Goal: Task Accomplishment & Management: Manage account settings

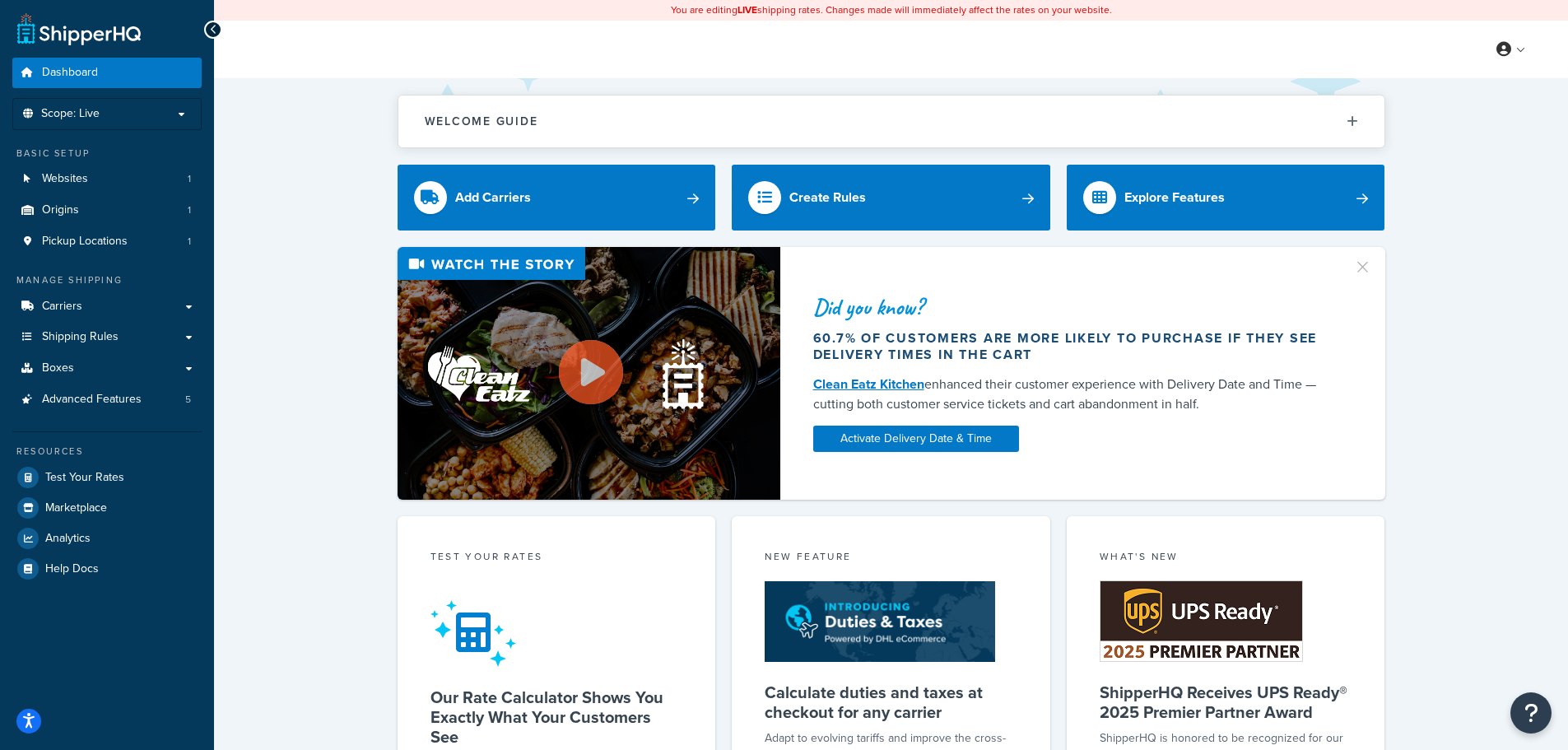
click at [353, 320] on div "Did you know? 60.7% of customers are more likely to purchase if they see delive…" at bounding box center [890, 372] width 1288 height 253
drag, startPoint x: 267, startPoint y: 329, endPoint x: 278, endPoint y: 335, distance: 12.5
click at [267, 329] on div "Did you know? 60.7% of customers are more likely to purchase if they see delive…" at bounding box center [890, 372] width 1288 height 253
click at [124, 312] on link "Carriers" at bounding box center [107, 306] width 189 height 31
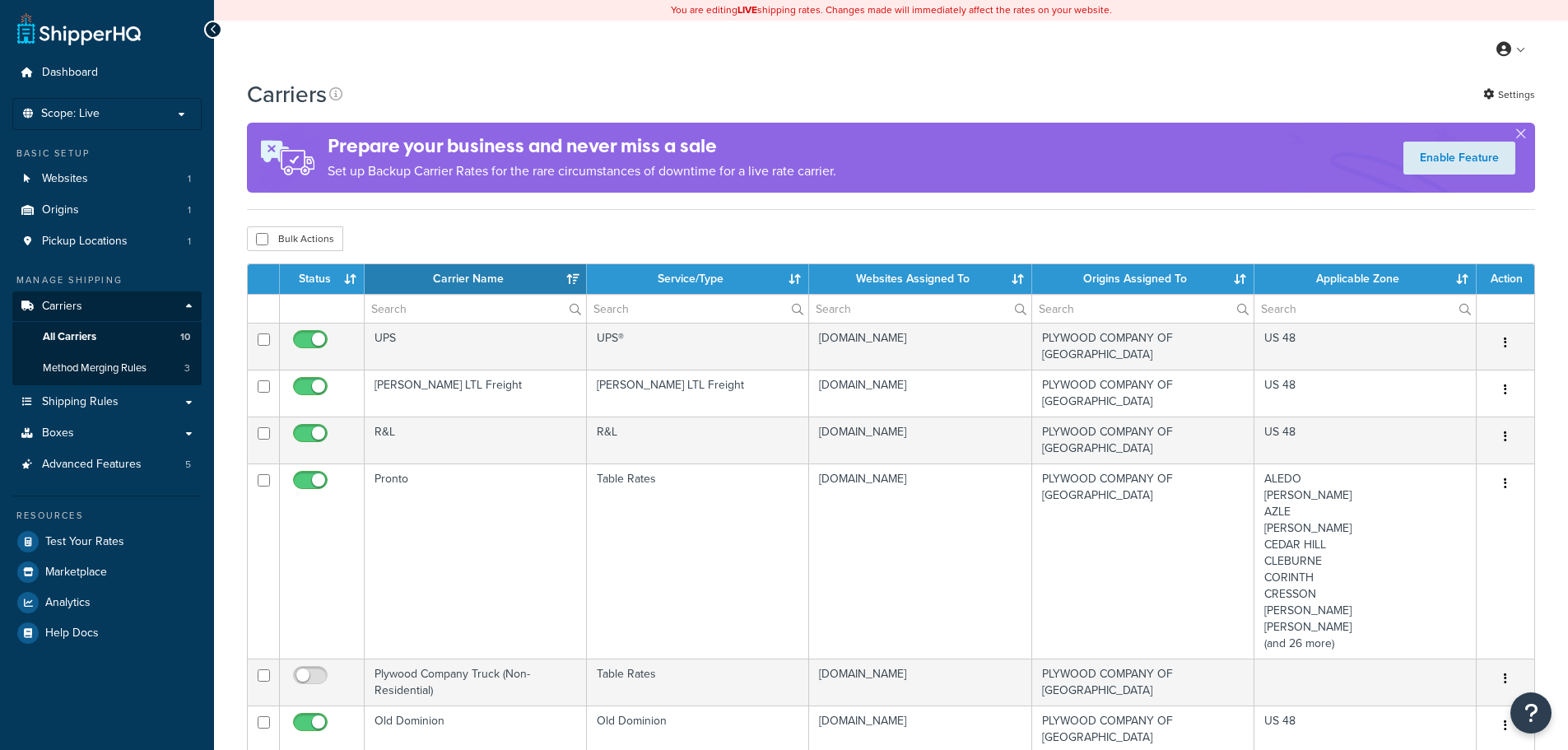
select select "15"
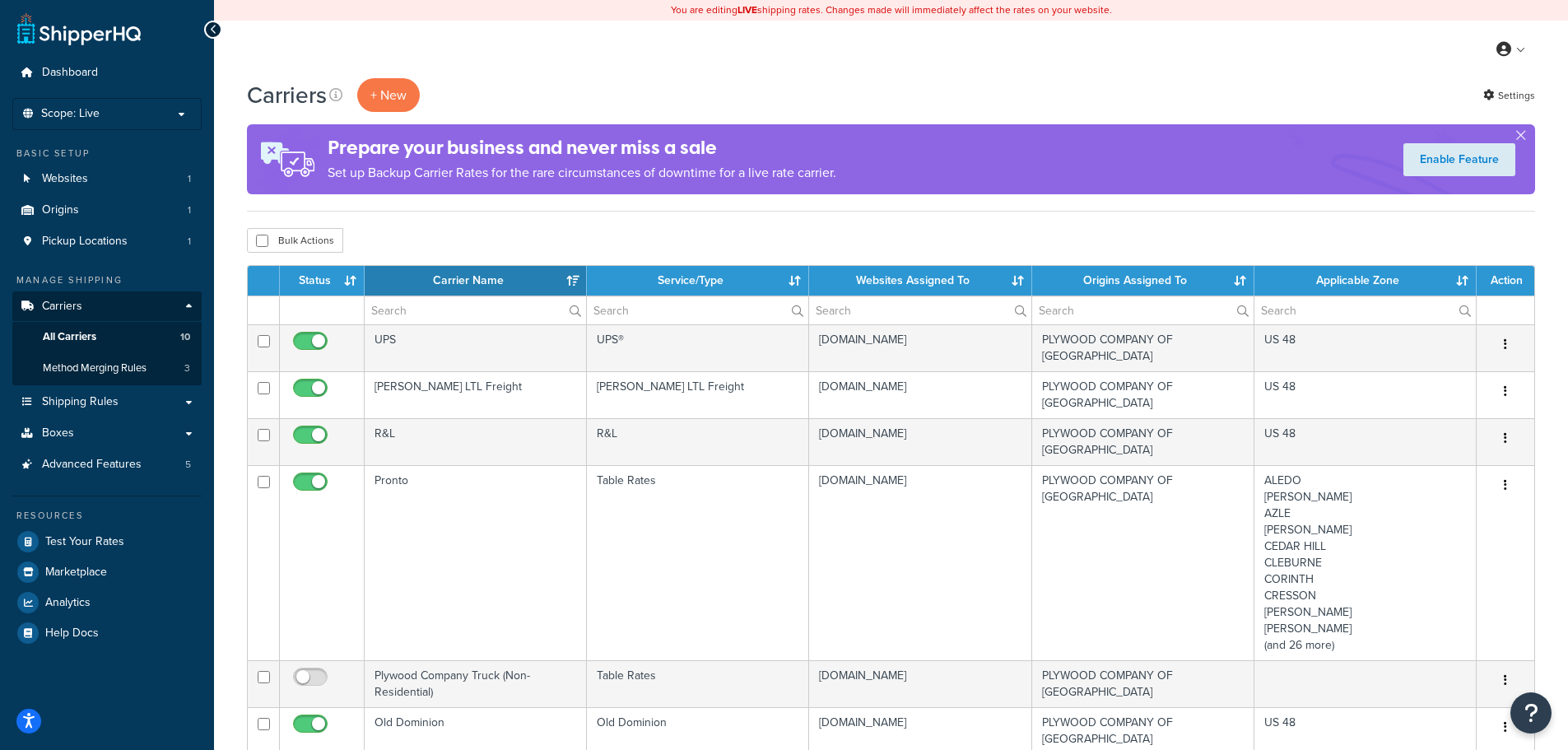
click at [219, 320] on div "Carriers + New Settings Prepare your business and never miss a sale Set up Back…" at bounding box center [891, 744] width 1354 height 1331
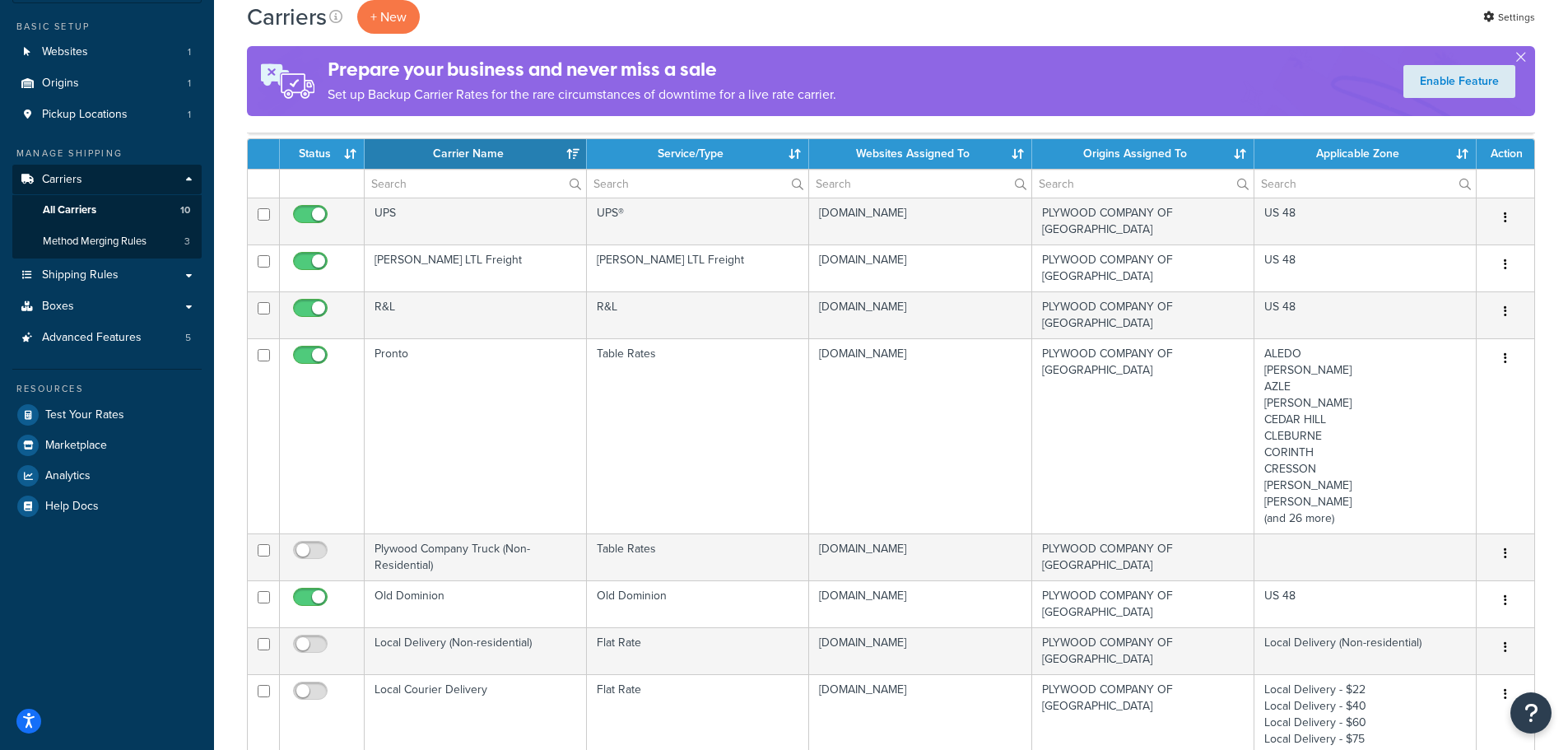
scroll to position [246, 0]
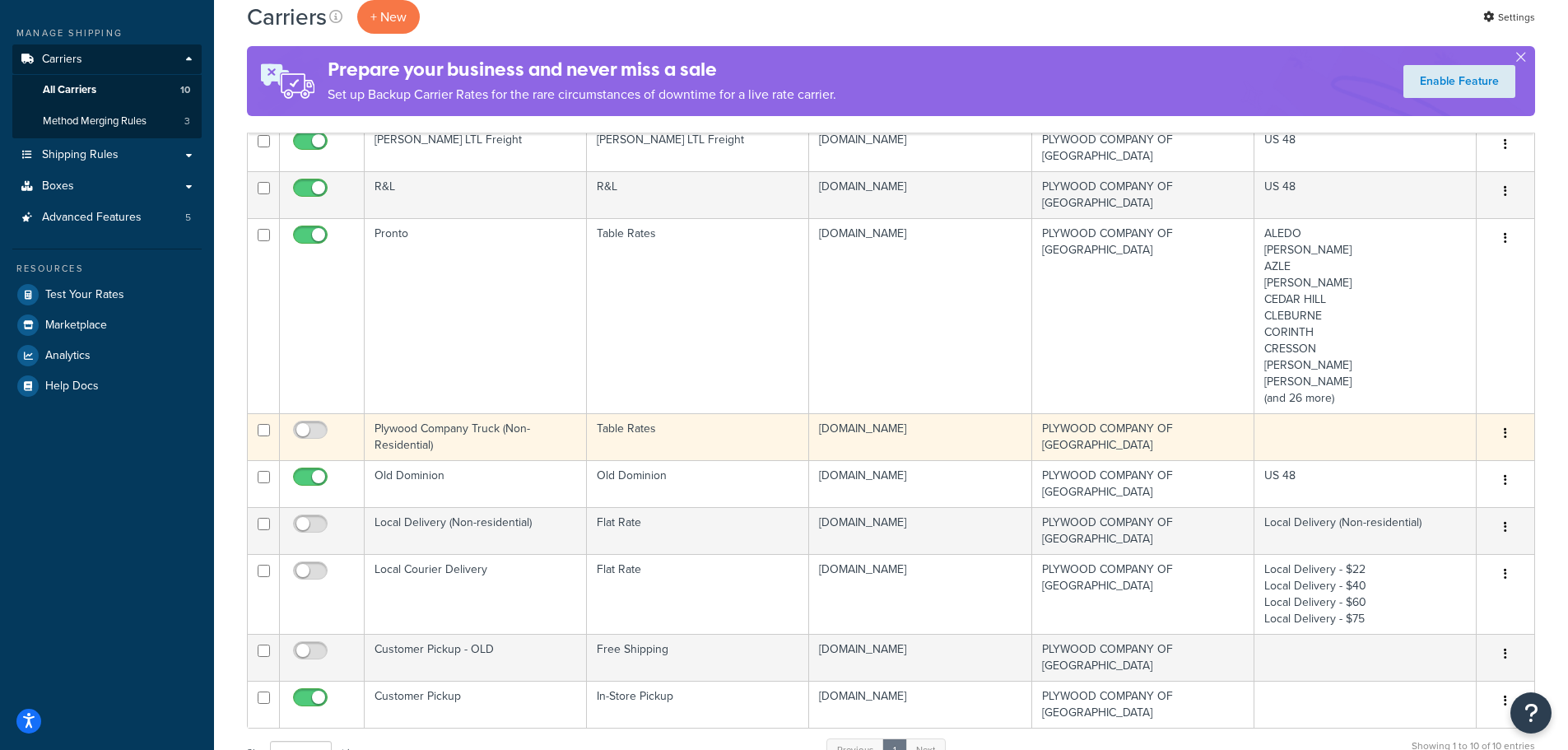
click at [548, 430] on td "Plywood Company Truck (Non-Residential)" at bounding box center [475, 436] width 222 height 47
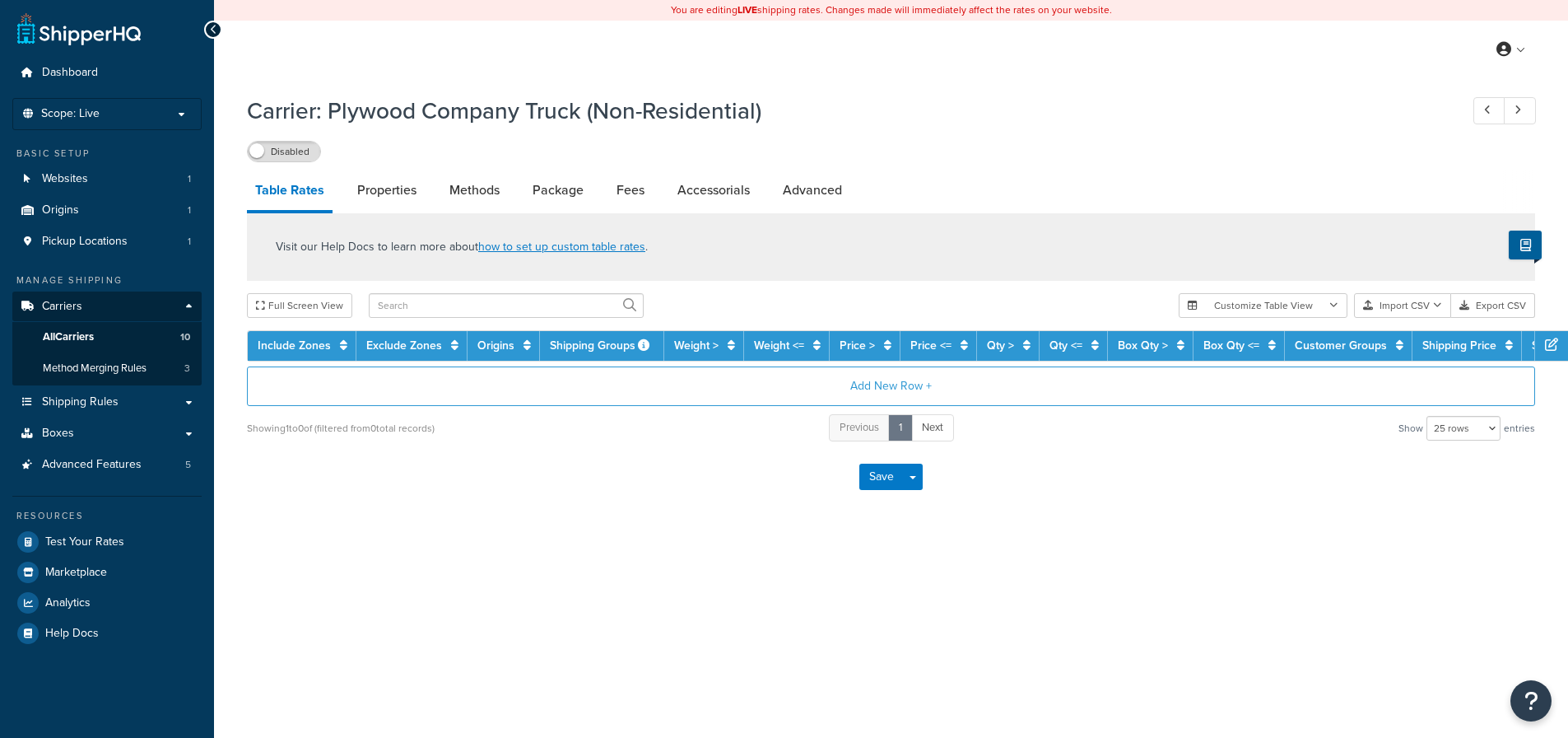
select select "25"
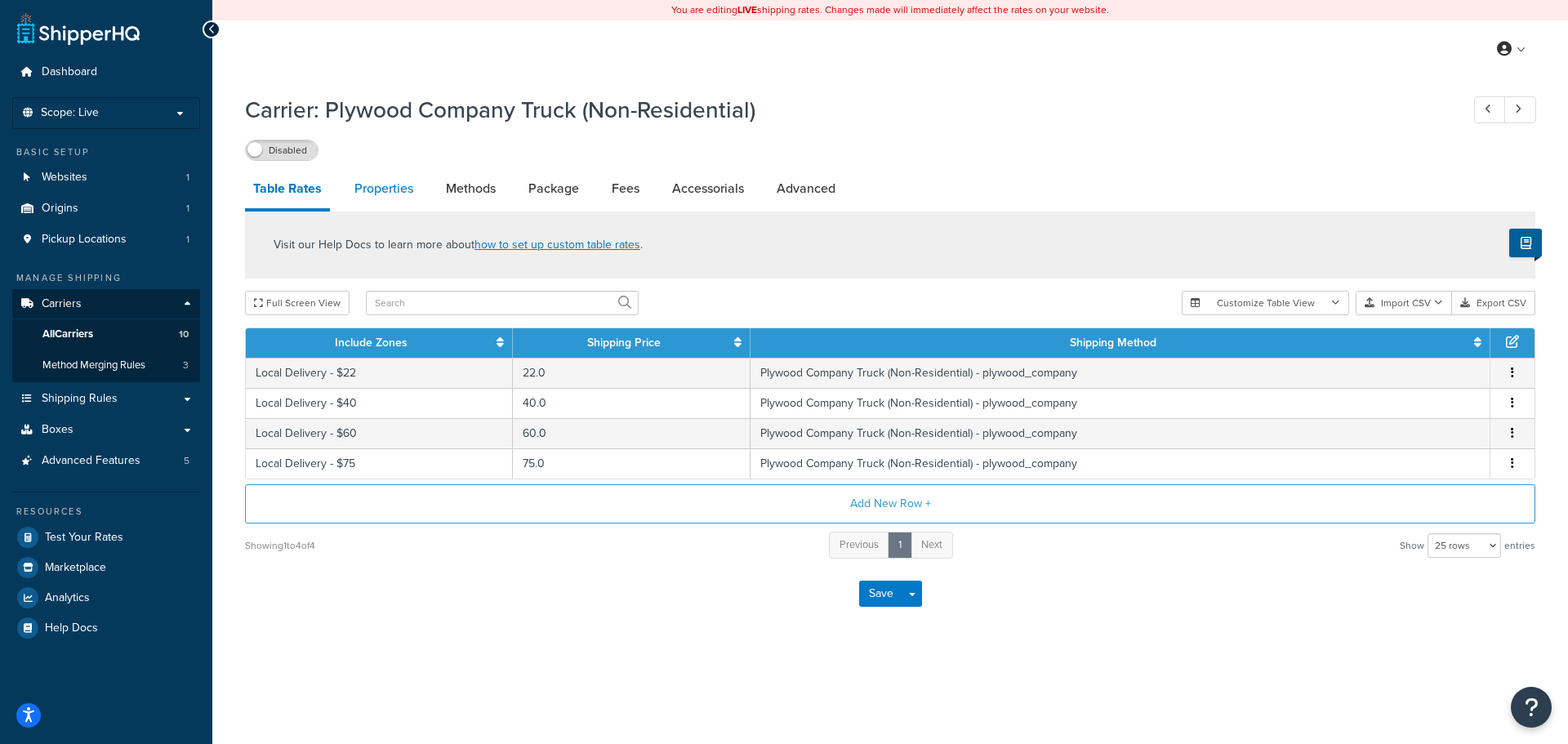
click at [361, 196] on link "Properties" at bounding box center [383, 189] width 75 height 39
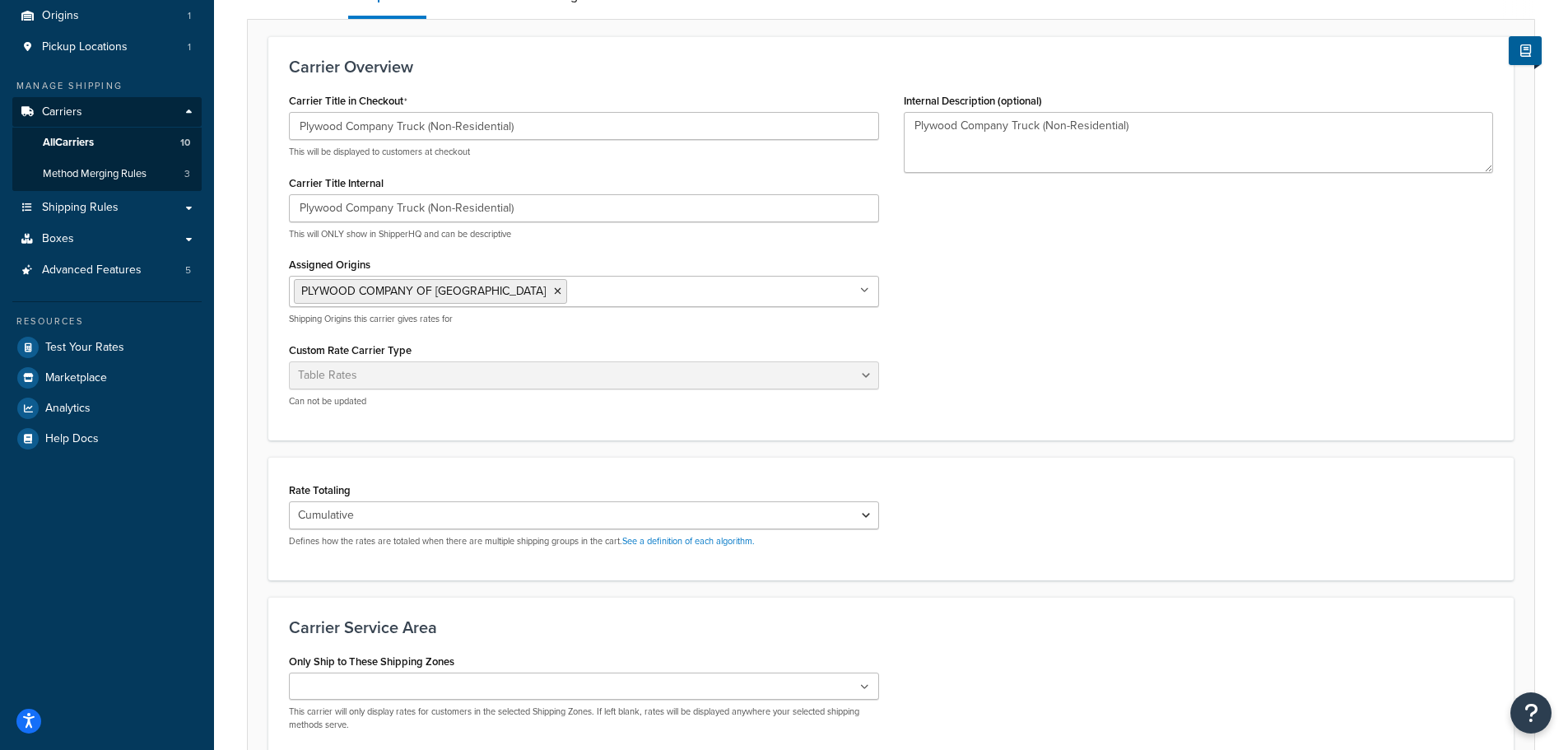
scroll to position [112, 0]
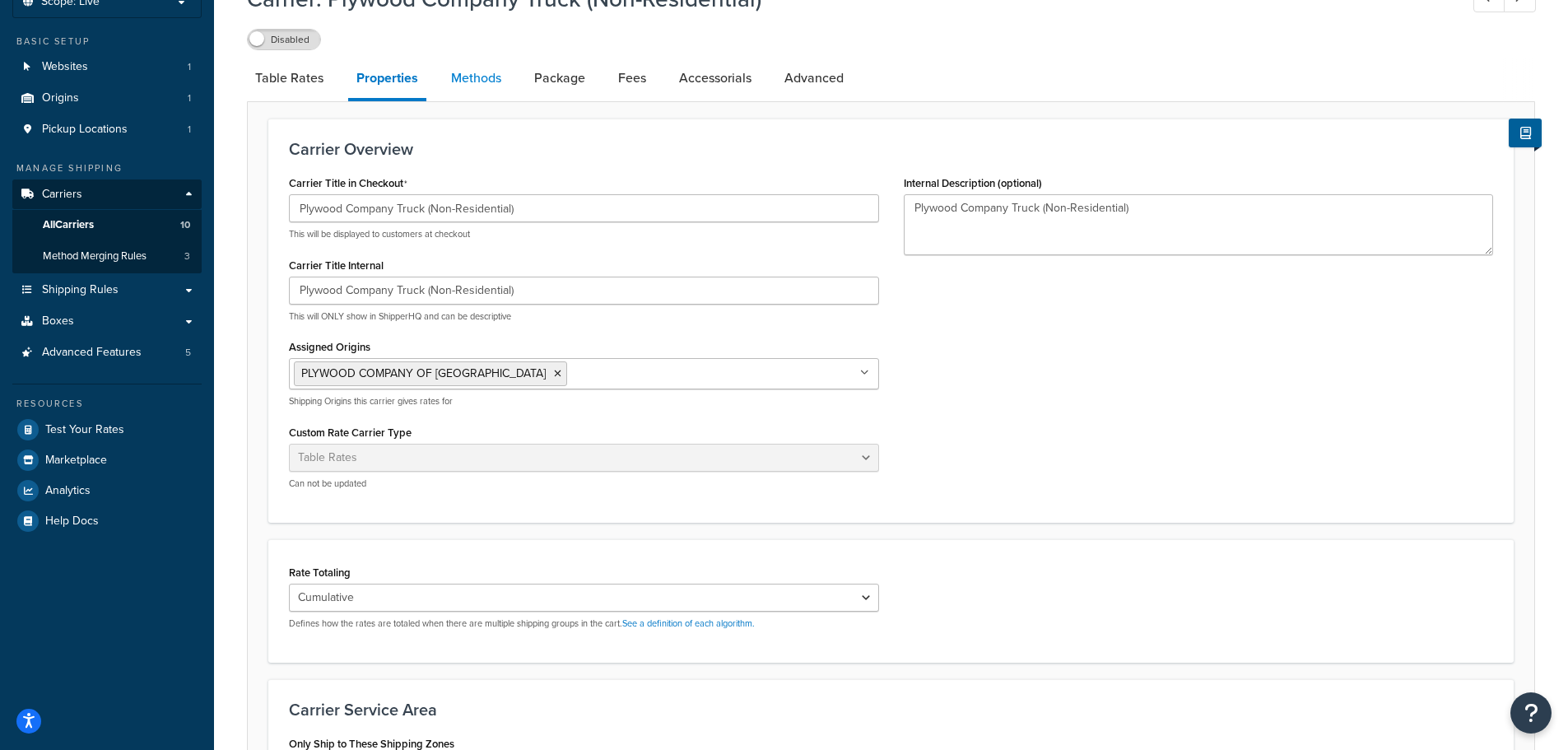
click at [486, 62] on link "Methods" at bounding box center [476, 77] width 67 height 40
select select "25"
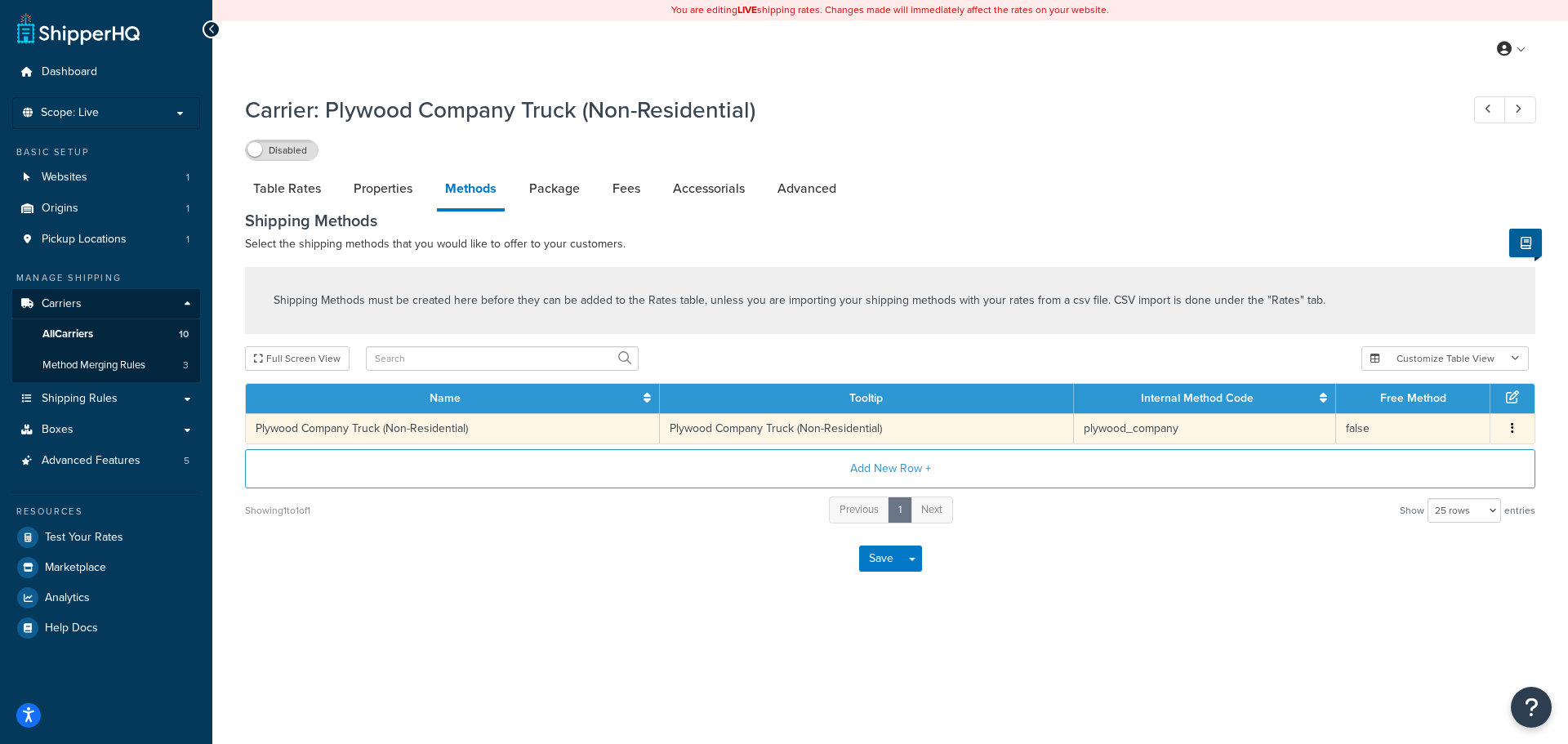
click at [1512, 425] on icon "button" at bounding box center [1512, 427] width 3 height 11
click at [1428, 408] on div "Edit" at bounding box center [1429, 411] width 116 height 33
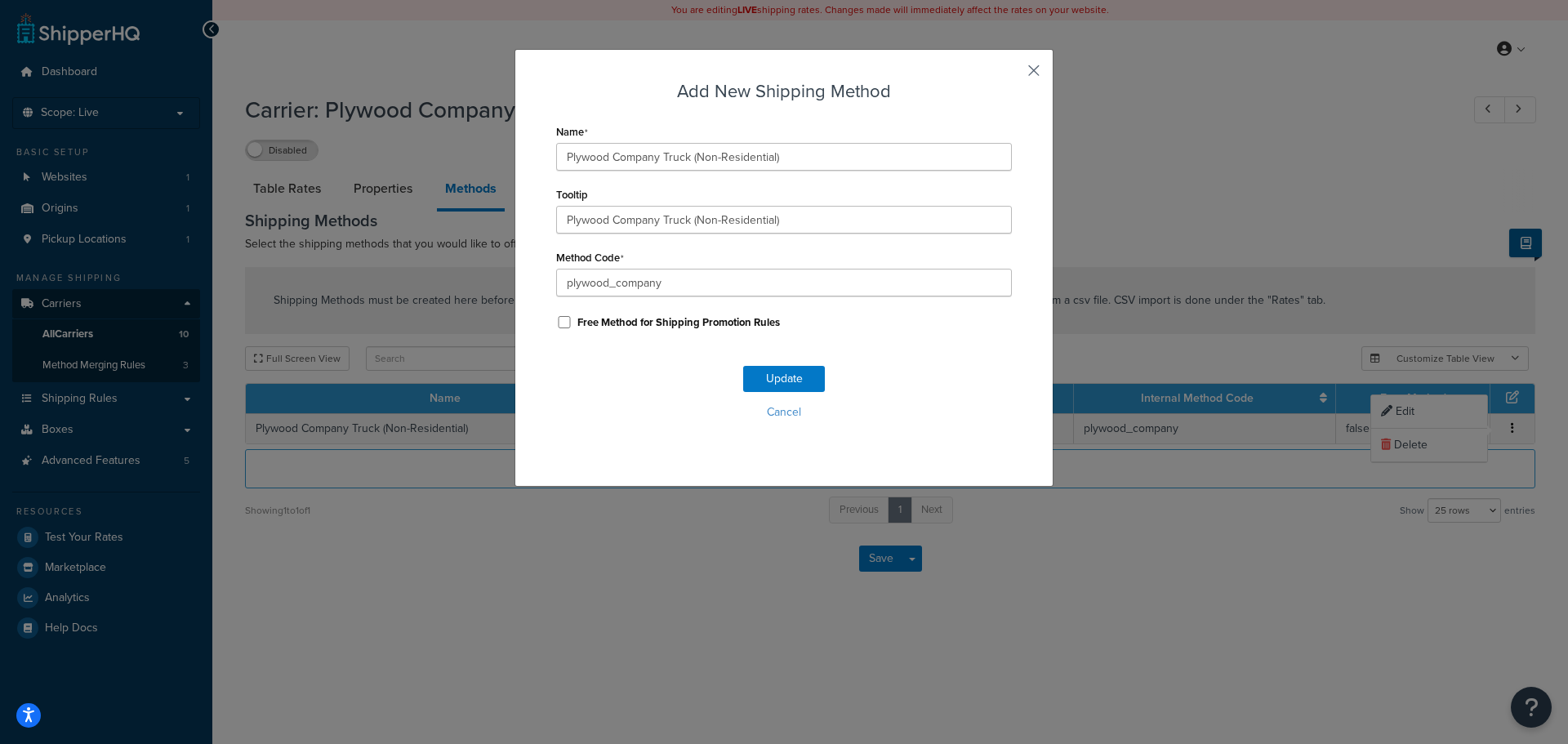
click at [1012, 74] on button "button" at bounding box center [1010, 76] width 4 height 4
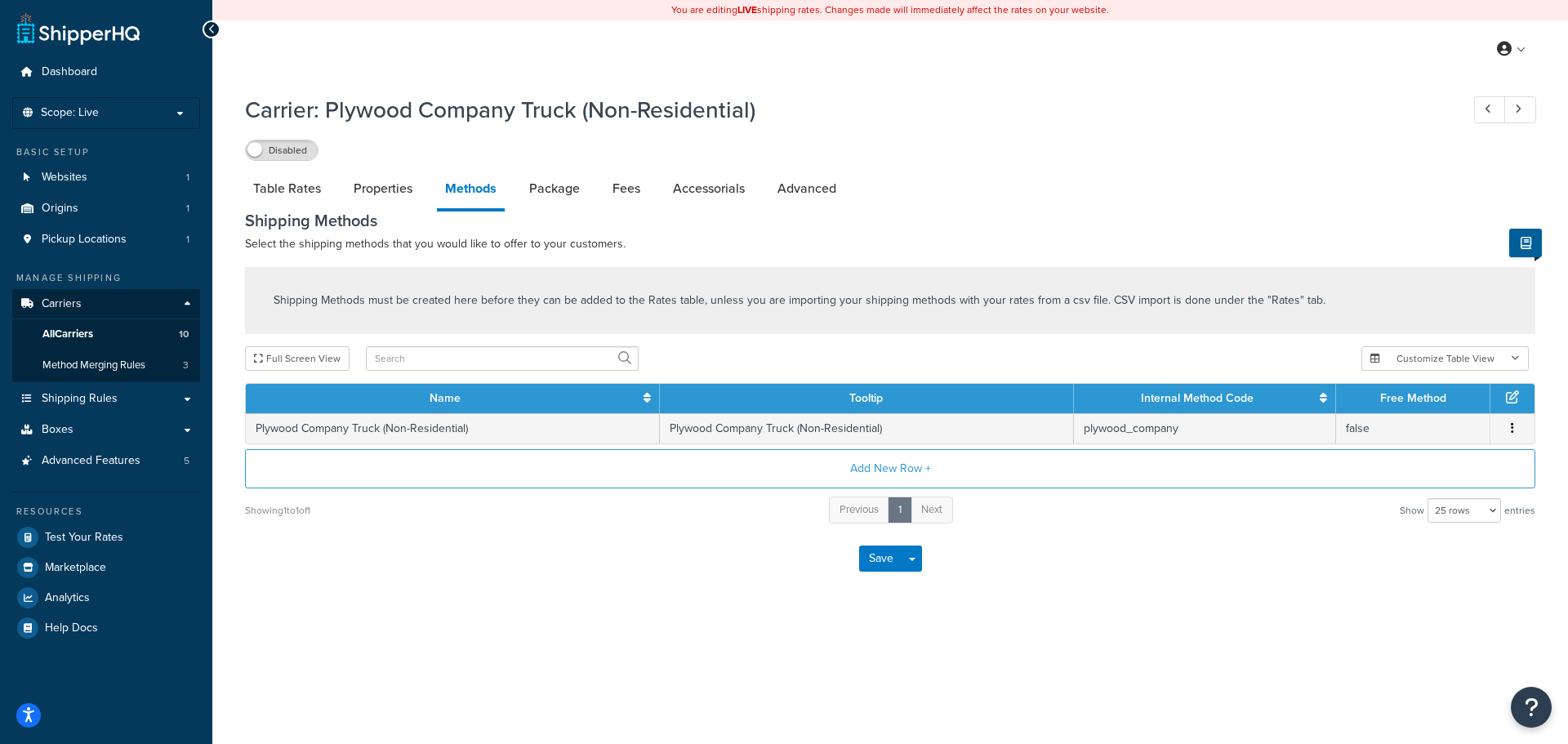
click at [1106, 148] on div "Disabled" at bounding box center [889, 149] width 1290 height 23
click at [549, 189] on link "Package" at bounding box center [554, 189] width 67 height 39
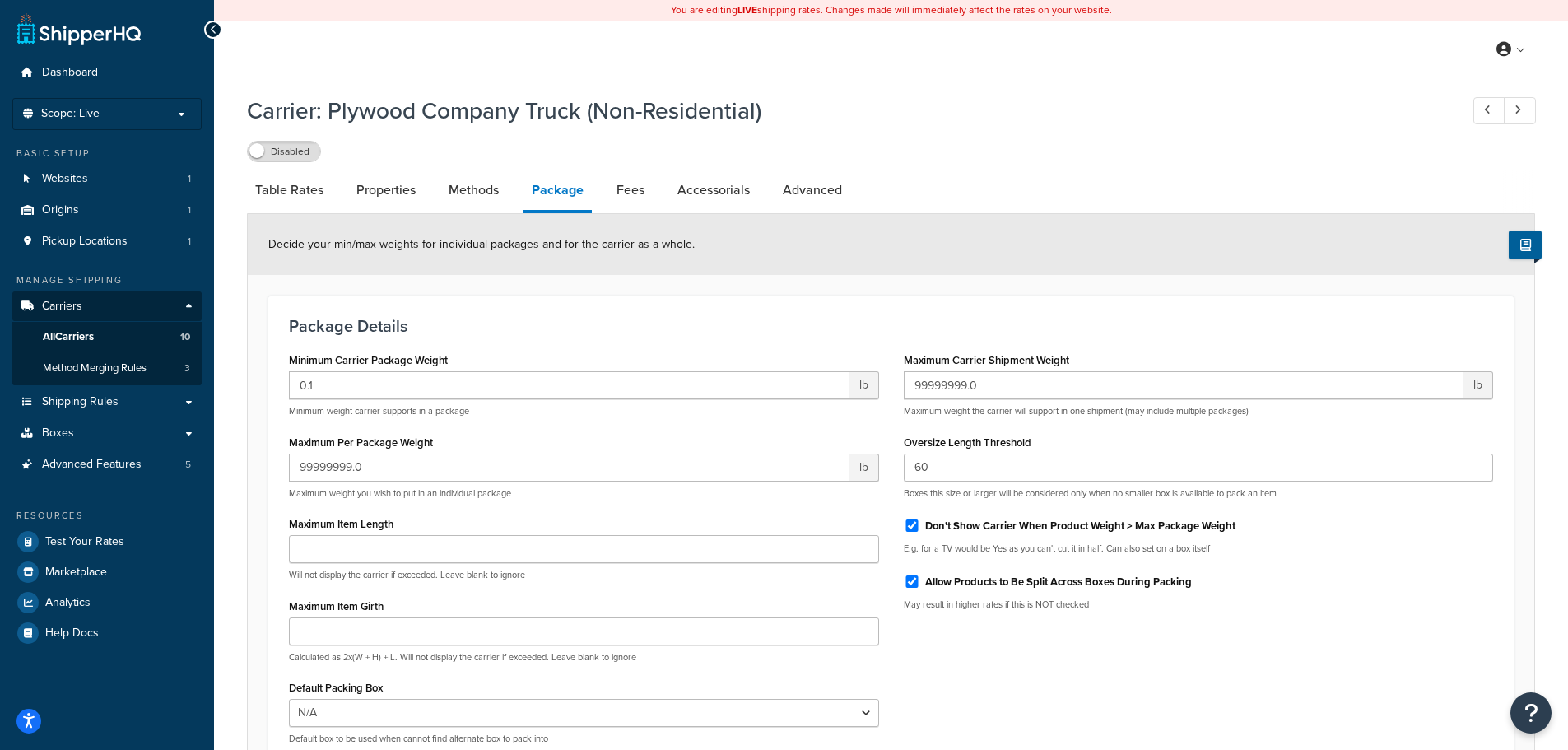
click at [234, 423] on div "Carrier: Plywood Company Truck (Non-Residential) Disabled Table Rates Propertie…" at bounding box center [891, 487] width 1354 height 801
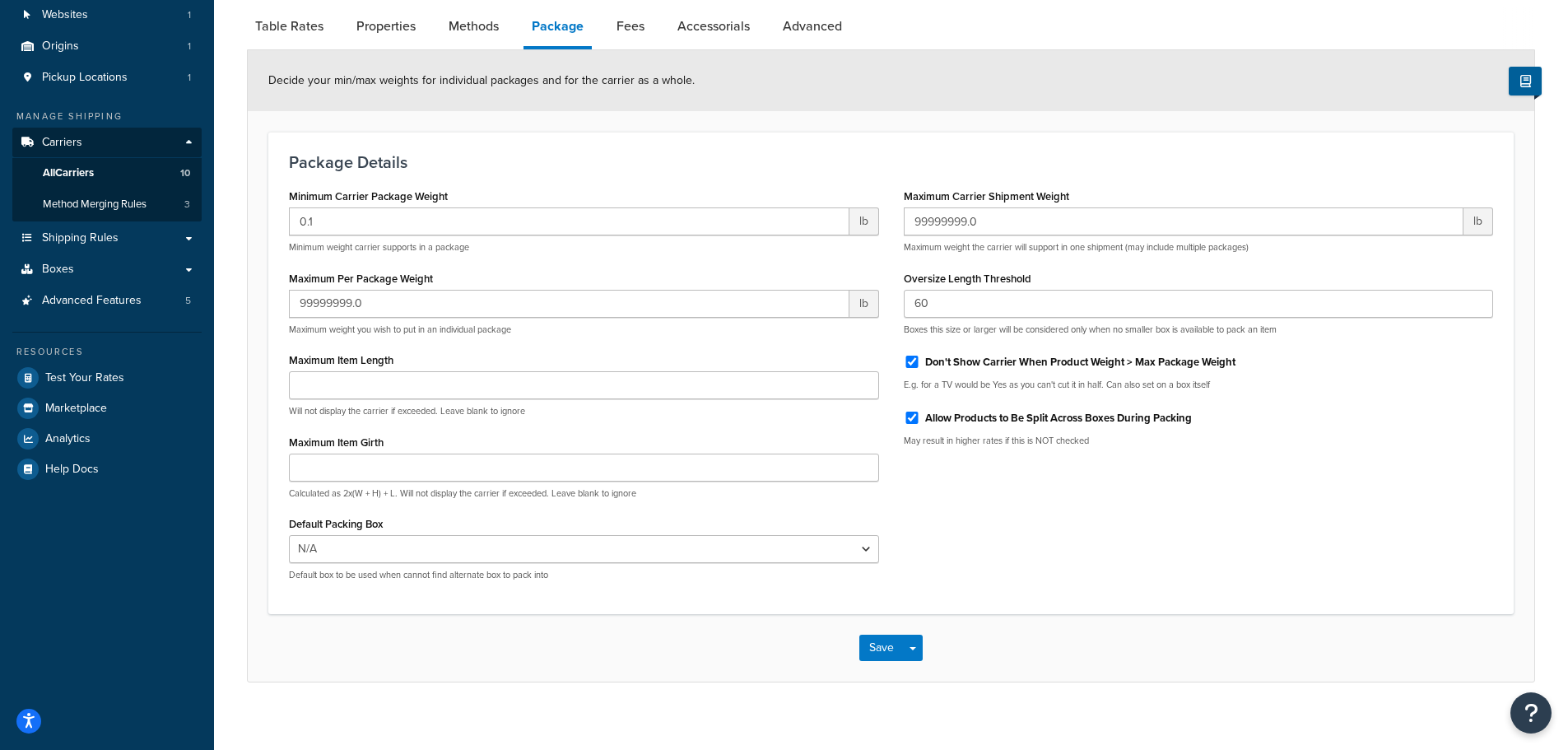
scroll to position [165, 0]
click at [256, 423] on form "Decide your min/max weights for individual packages and for the carrier as a wh…" at bounding box center [890, 364] width 1286 height 631
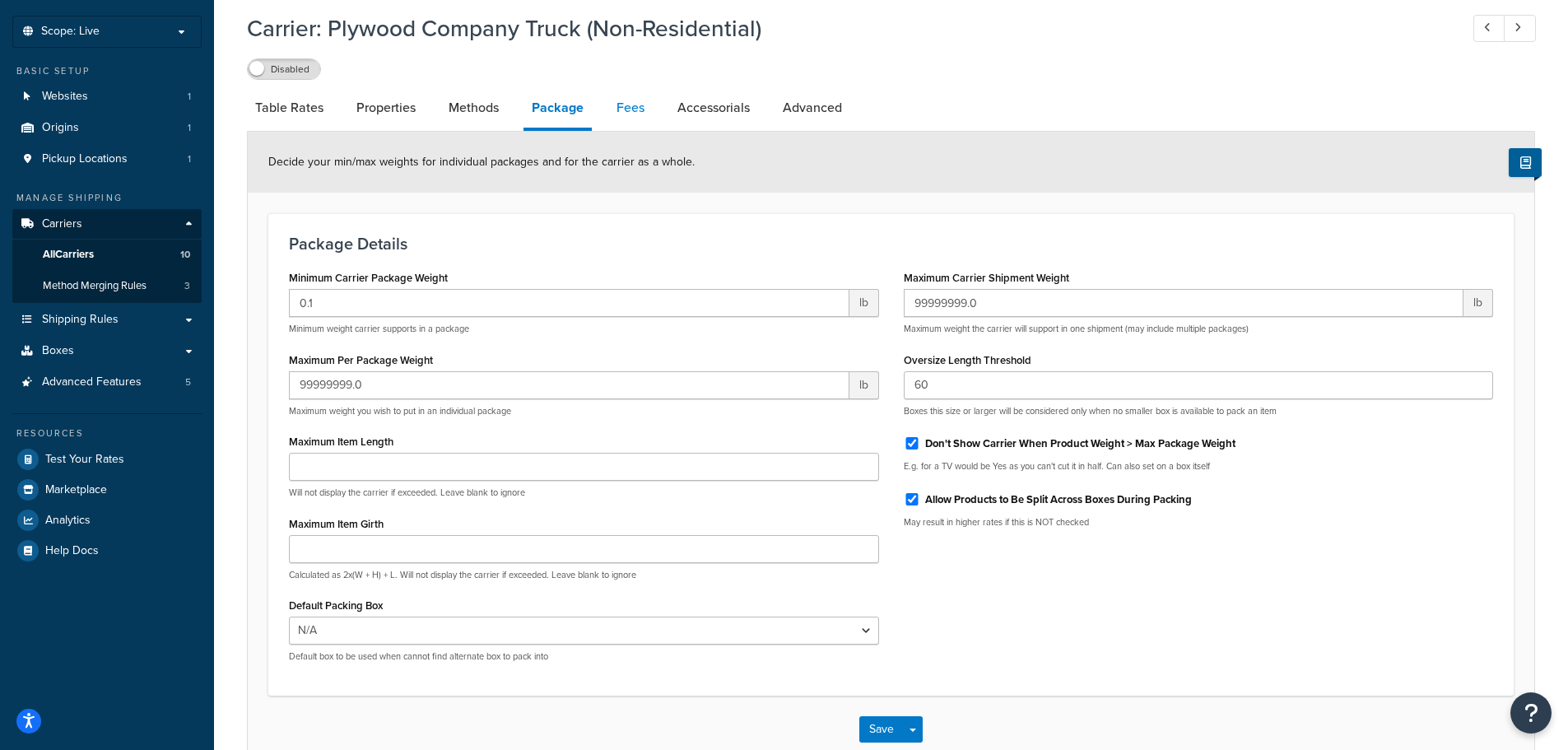
click at [640, 106] on link "Fees" at bounding box center [630, 107] width 44 height 40
select select "AFTER"
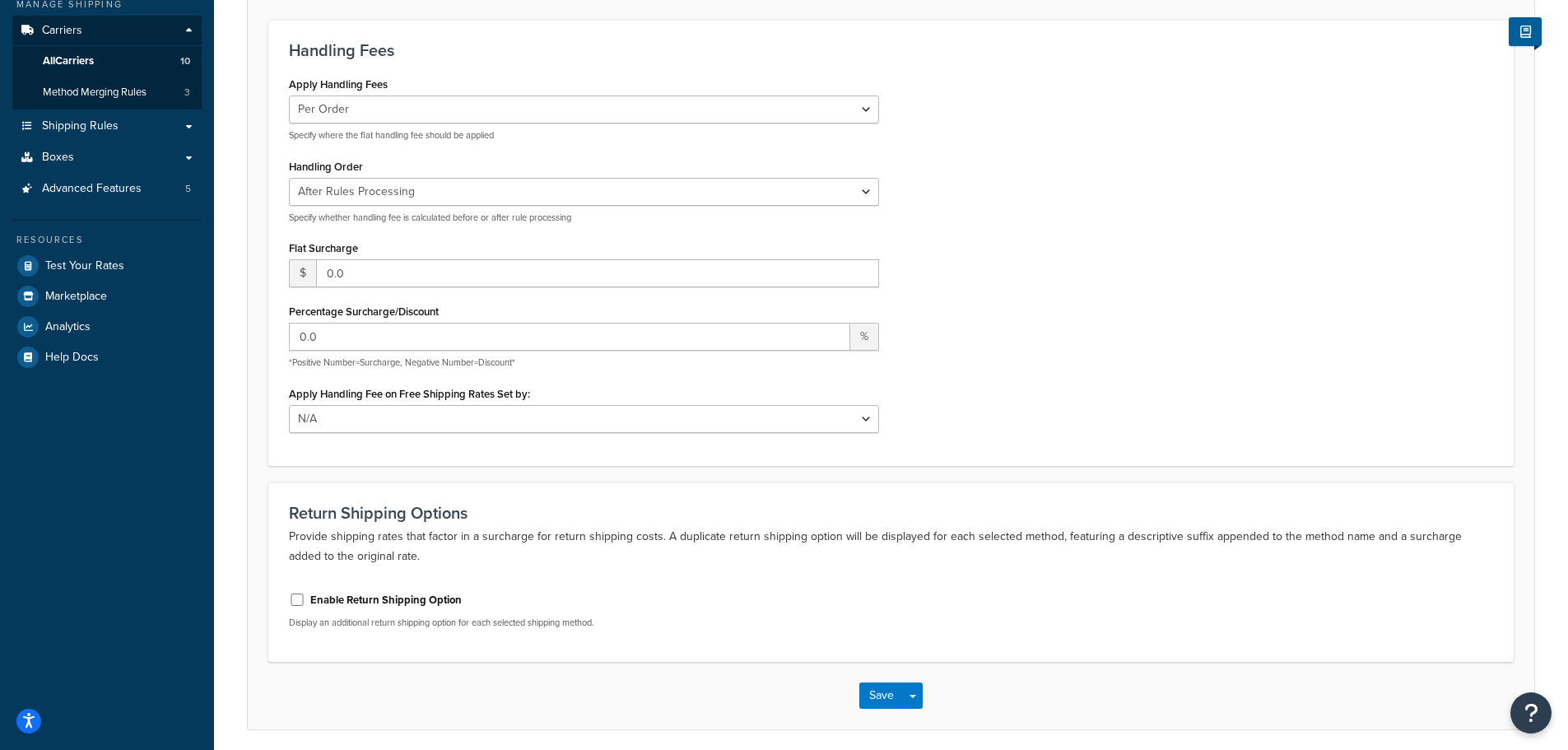
scroll to position [246, 0]
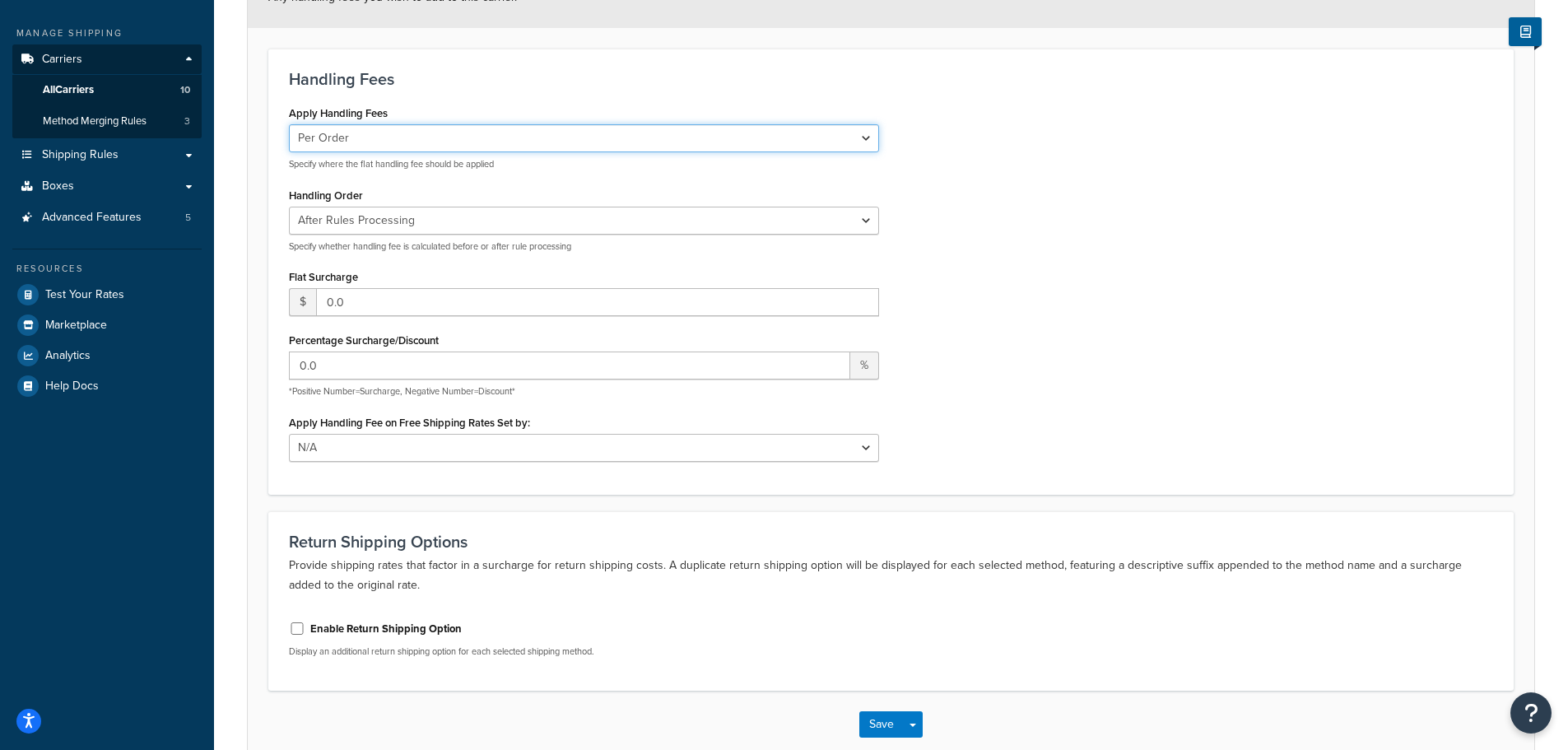
click at [350, 141] on select "Per Order Per Item Per Package" at bounding box center [584, 138] width 590 height 28
click at [351, 140] on select "Per Order Per Item Per Package" at bounding box center [584, 138] width 590 height 28
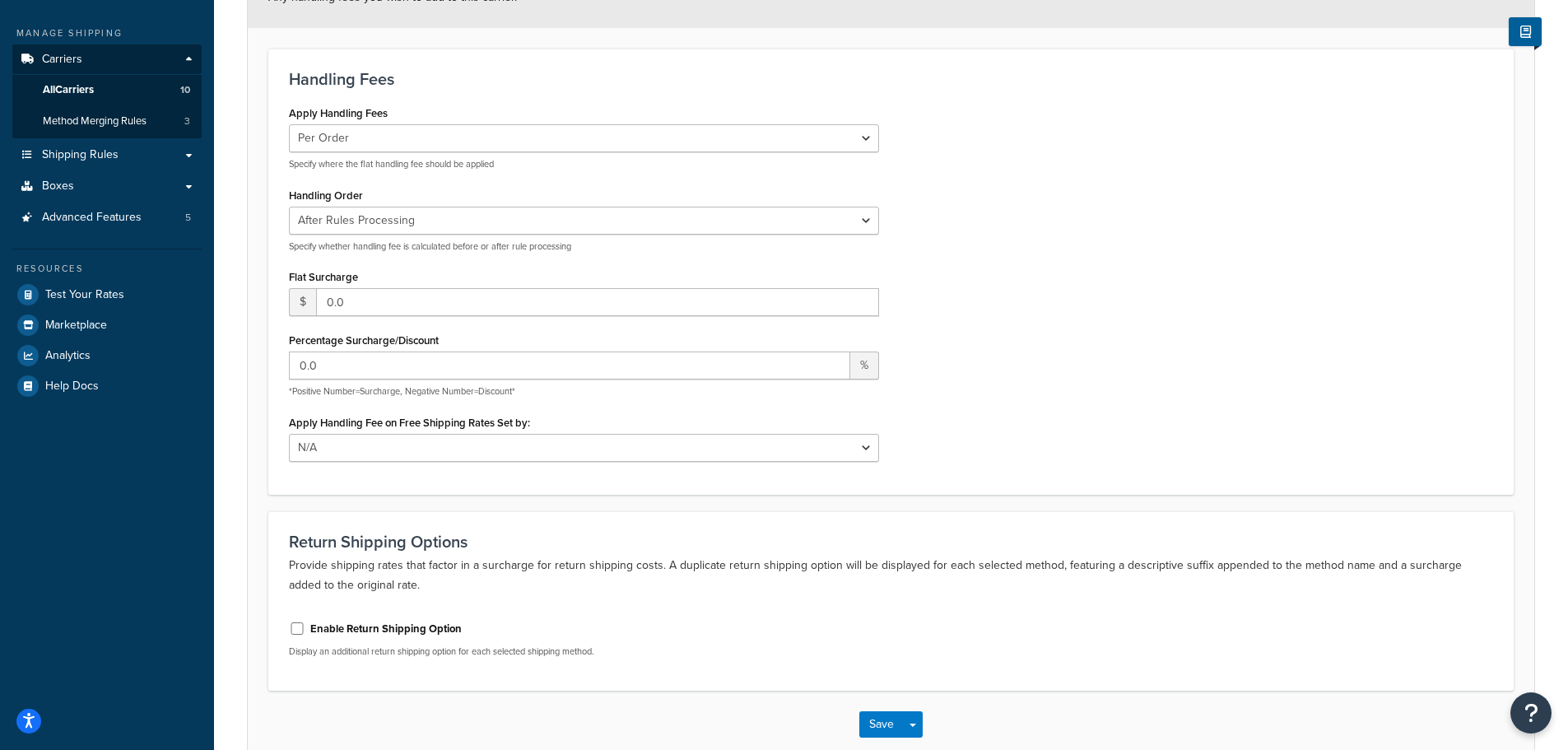
click at [246, 189] on div "Carrier: Plywood Company Truck (Non-Residential) Disabled Table Rates Propertie…" at bounding box center [891, 320] width 1354 height 960
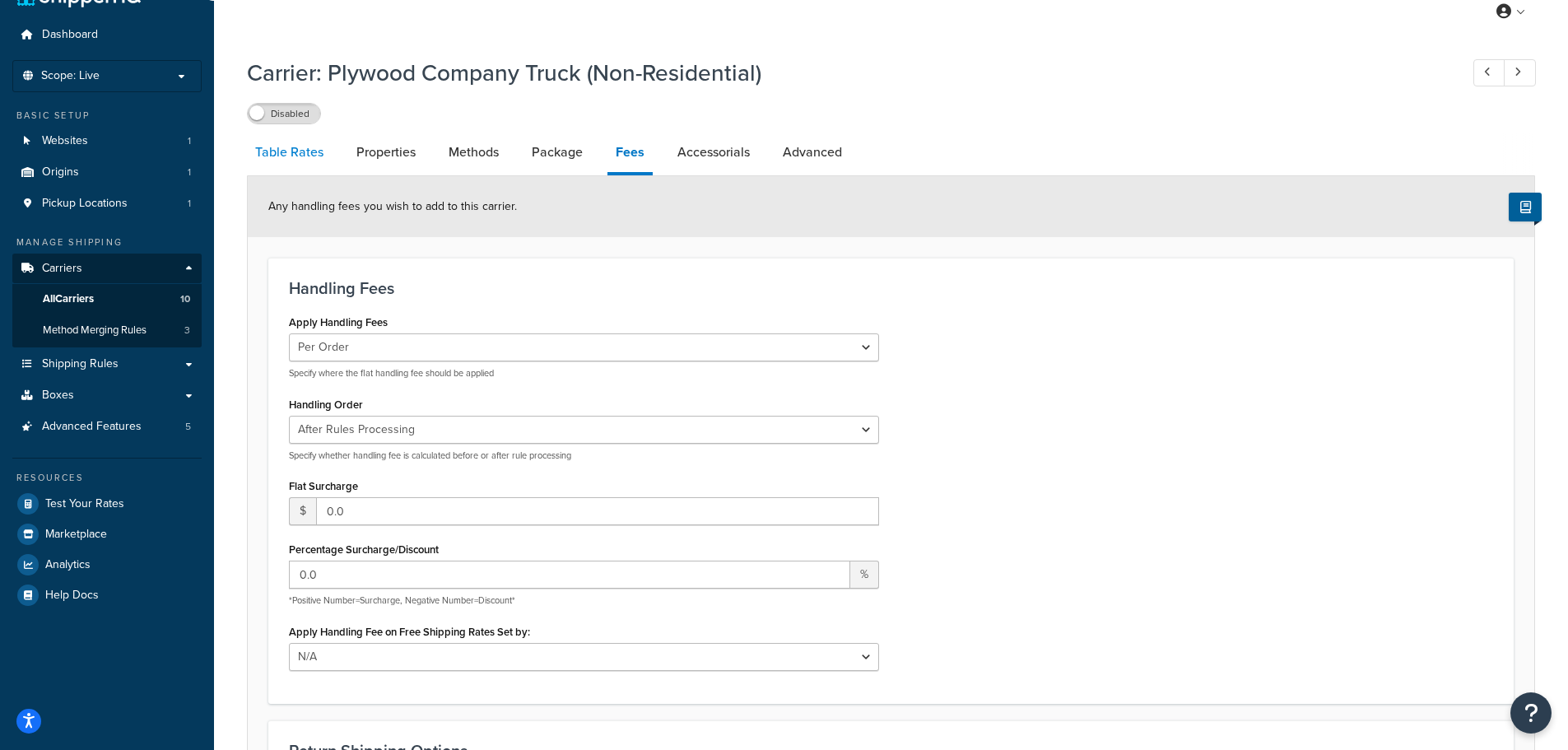
scroll to position [0, 0]
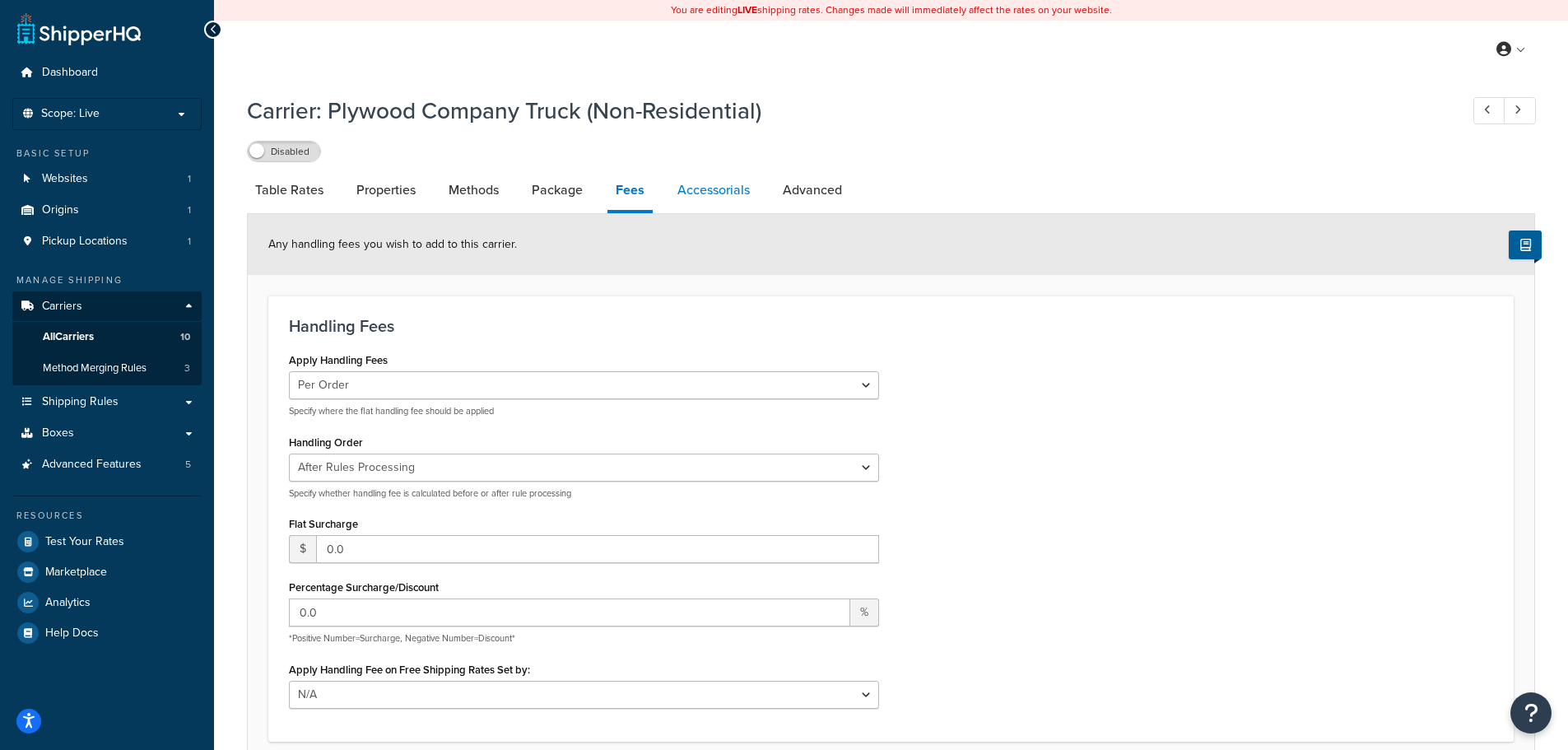
click at [691, 179] on link "Accessorials" at bounding box center [713, 190] width 89 height 40
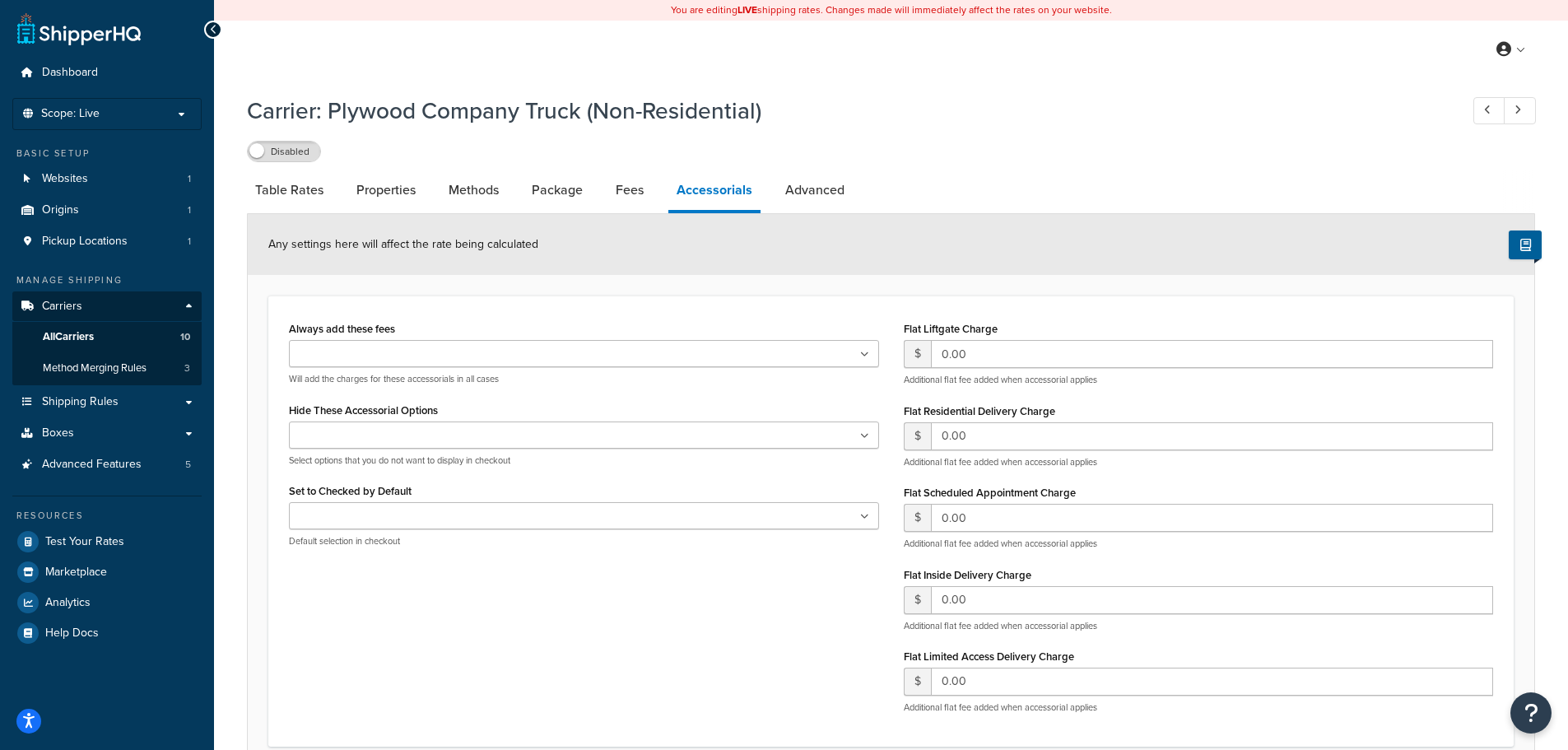
click at [241, 394] on div "Carrier: Plywood Company Truck (Non-Residential) Disabled Table Rates Propertie…" at bounding box center [891, 471] width 1354 height 769
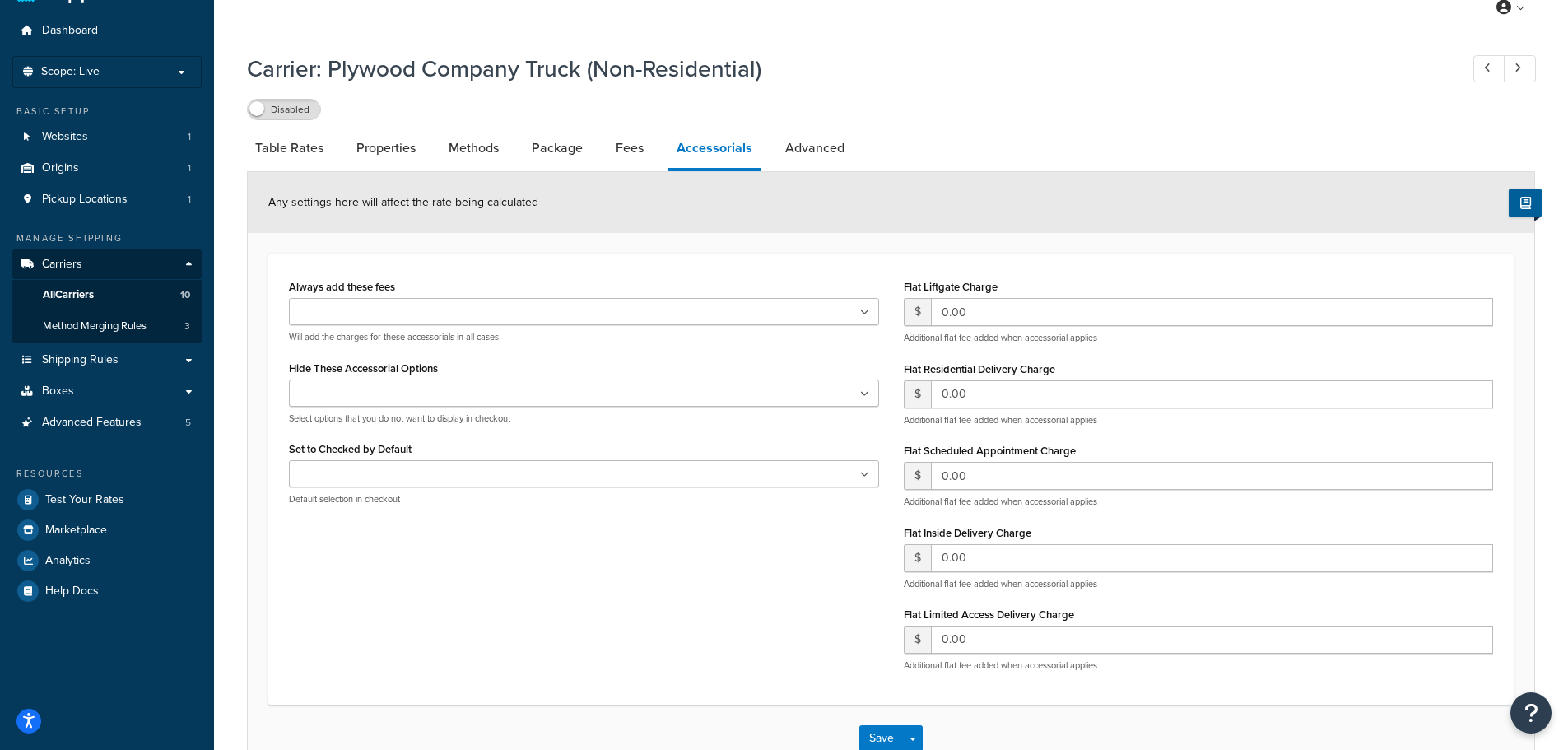
scroll to position [82, 0]
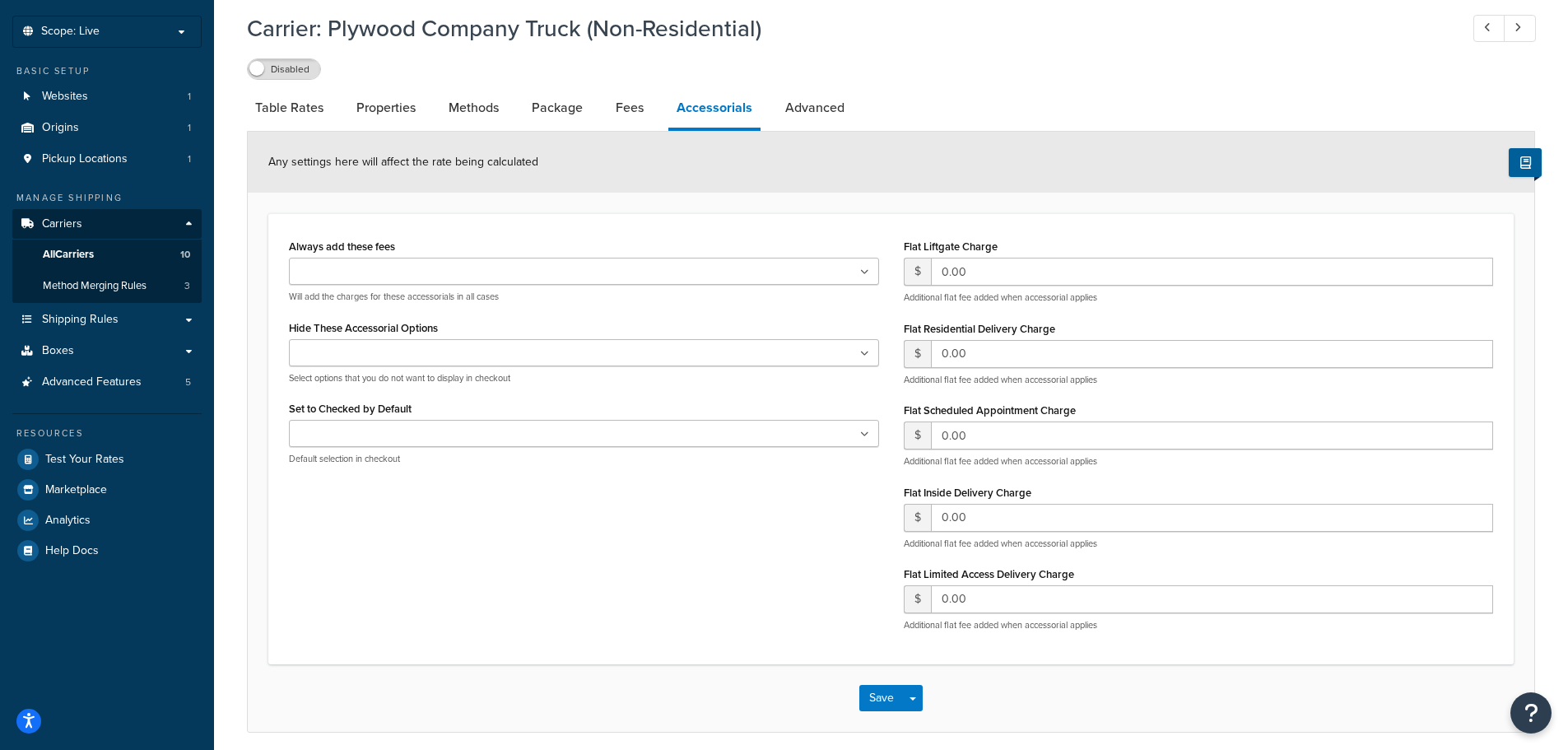
click at [249, 405] on form "Any settings here will affect the rate being calculated Always add these fees L…" at bounding box center [890, 431] width 1286 height 599
click at [381, 438] on input "Set to Checked by Default" at bounding box center [366, 434] width 145 height 18
click at [251, 436] on form "Any settings here will affect the rate being calculated Always add these fees L…" at bounding box center [890, 431] width 1286 height 599
click at [357, 371] on div "Liftgate Address Type Scheduled Appointment Inside Delivery Limited Access Deli…" at bounding box center [584, 361] width 590 height 45
click at [358, 359] on input "Hide These Accessorial Options" at bounding box center [366, 354] width 145 height 18
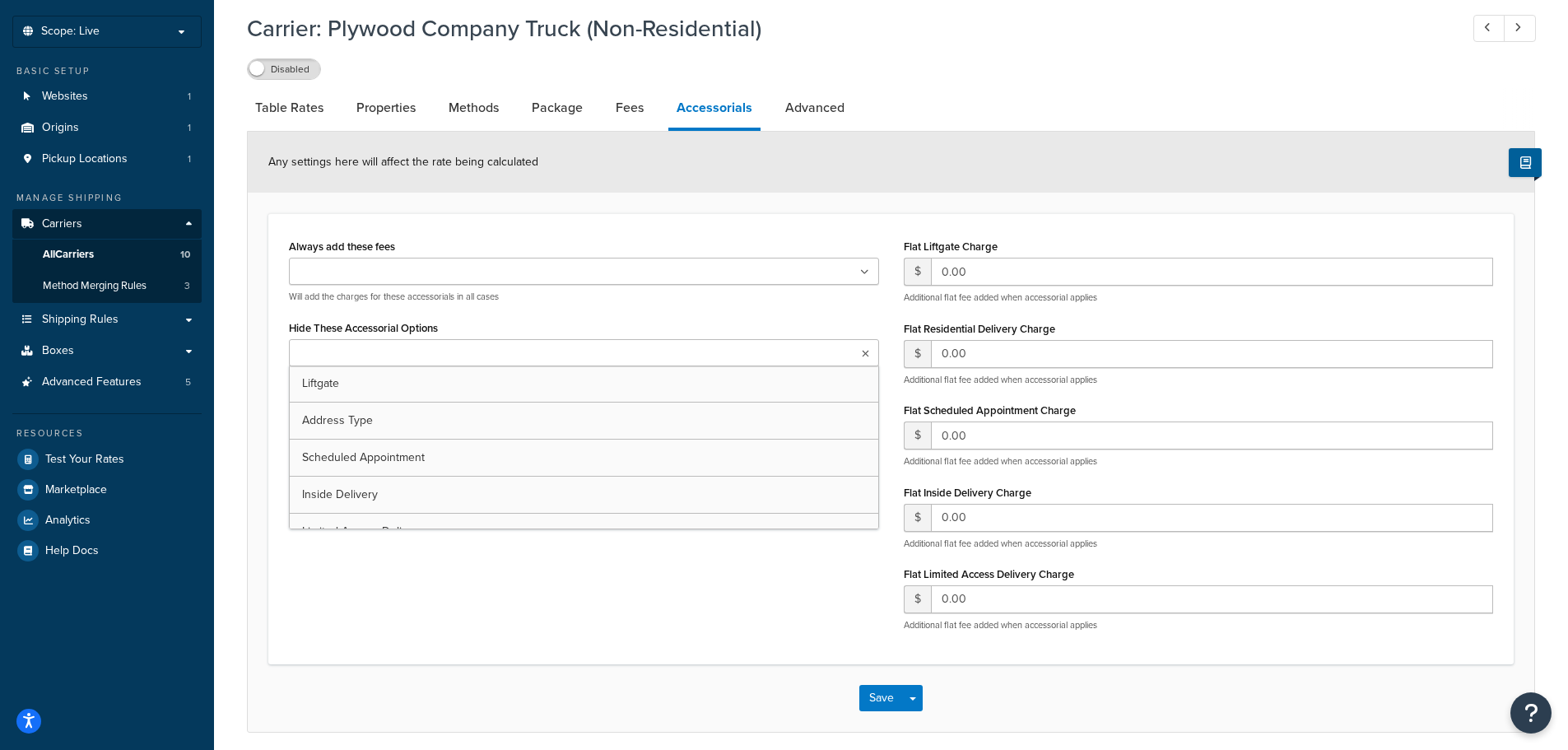
click at [263, 360] on form "Any settings here will affect the rate being calculated Always add these fees L…" at bounding box center [890, 431] width 1286 height 599
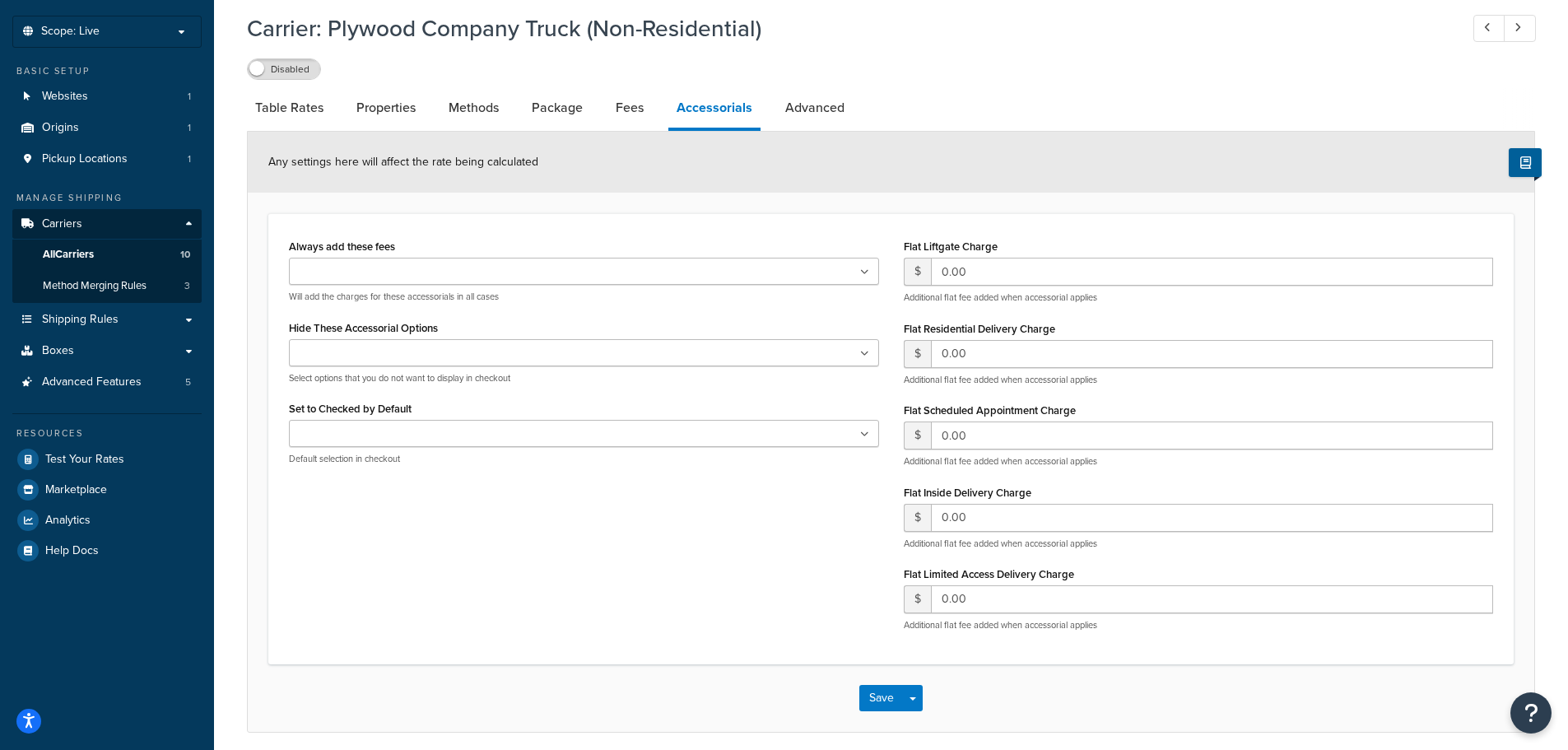
click at [339, 278] on input "Always add these fees" at bounding box center [366, 272] width 145 height 18
click at [271, 283] on div "Always add these fees Liftgate Address Type Scheduled Appointment Inside Delive…" at bounding box center [891, 438] width 1245 height 451
click at [780, 110] on link "Advanced" at bounding box center [814, 107] width 76 height 40
select select "false"
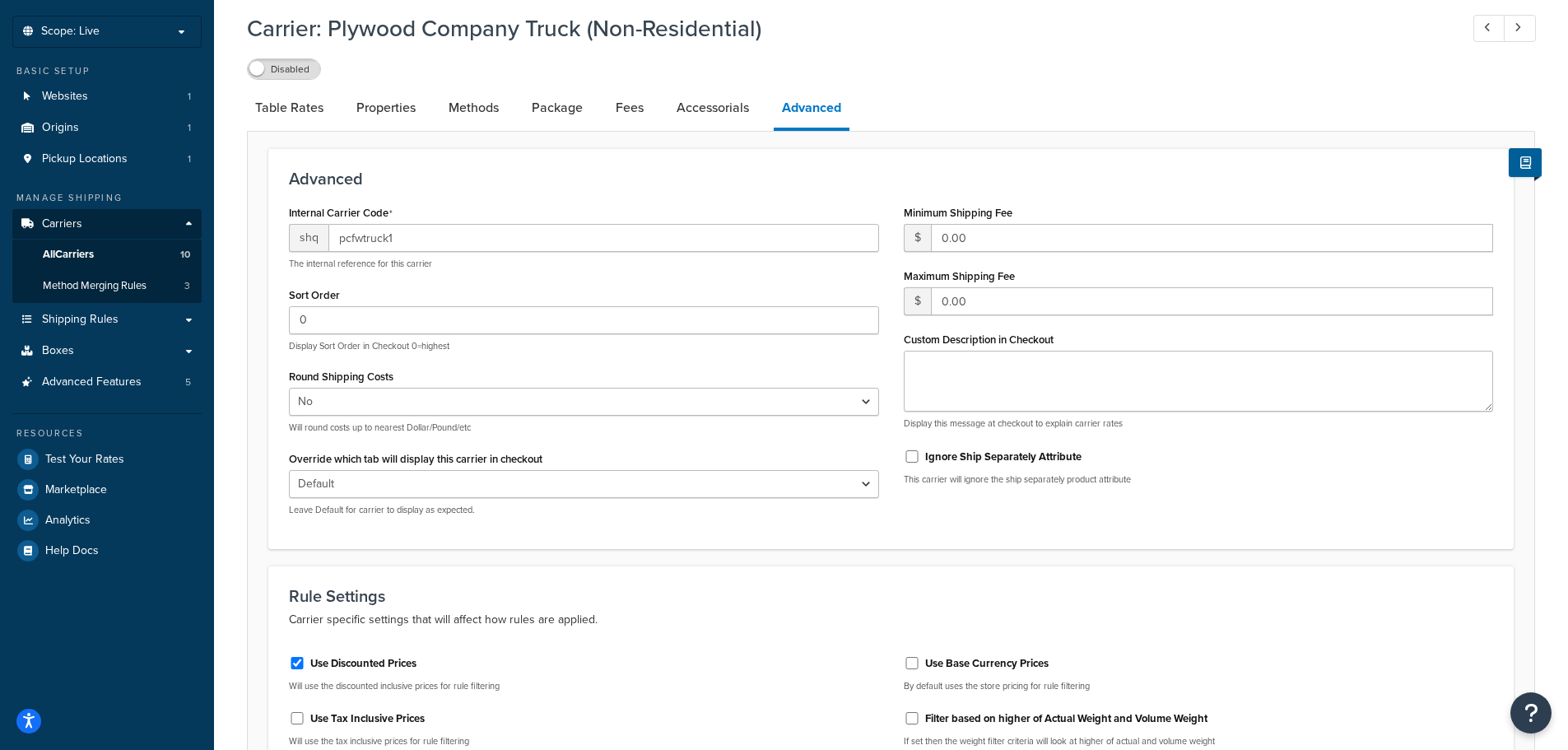
click at [255, 303] on form "Advanced Internal Carrier Code shq pcfwtruck1 The internal reference for this c…" at bounding box center [890, 747] width 1286 height 1199
click at [975, 236] on input "0.00" at bounding box center [1211, 238] width 563 height 28
click at [1027, 195] on div "Advanced Internal Carrier Code shq pcfwtruck1 The internal reference for this c…" at bounding box center [891, 348] width 1245 height 401
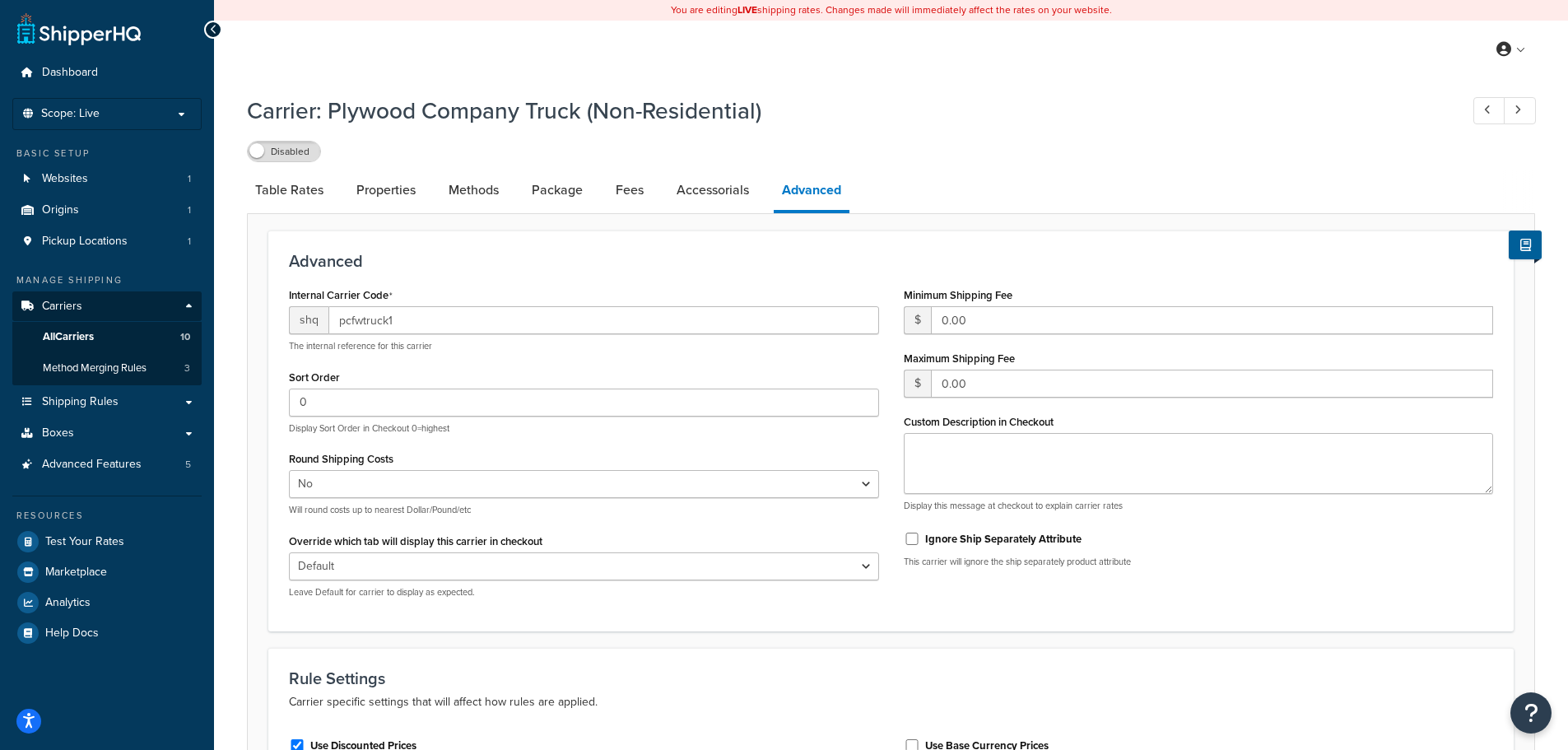
click at [825, 272] on div "Advanced Internal Carrier Code shq pcfwtruck1 The internal reference for this c…" at bounding box center [891, 430] width 1245 height 401
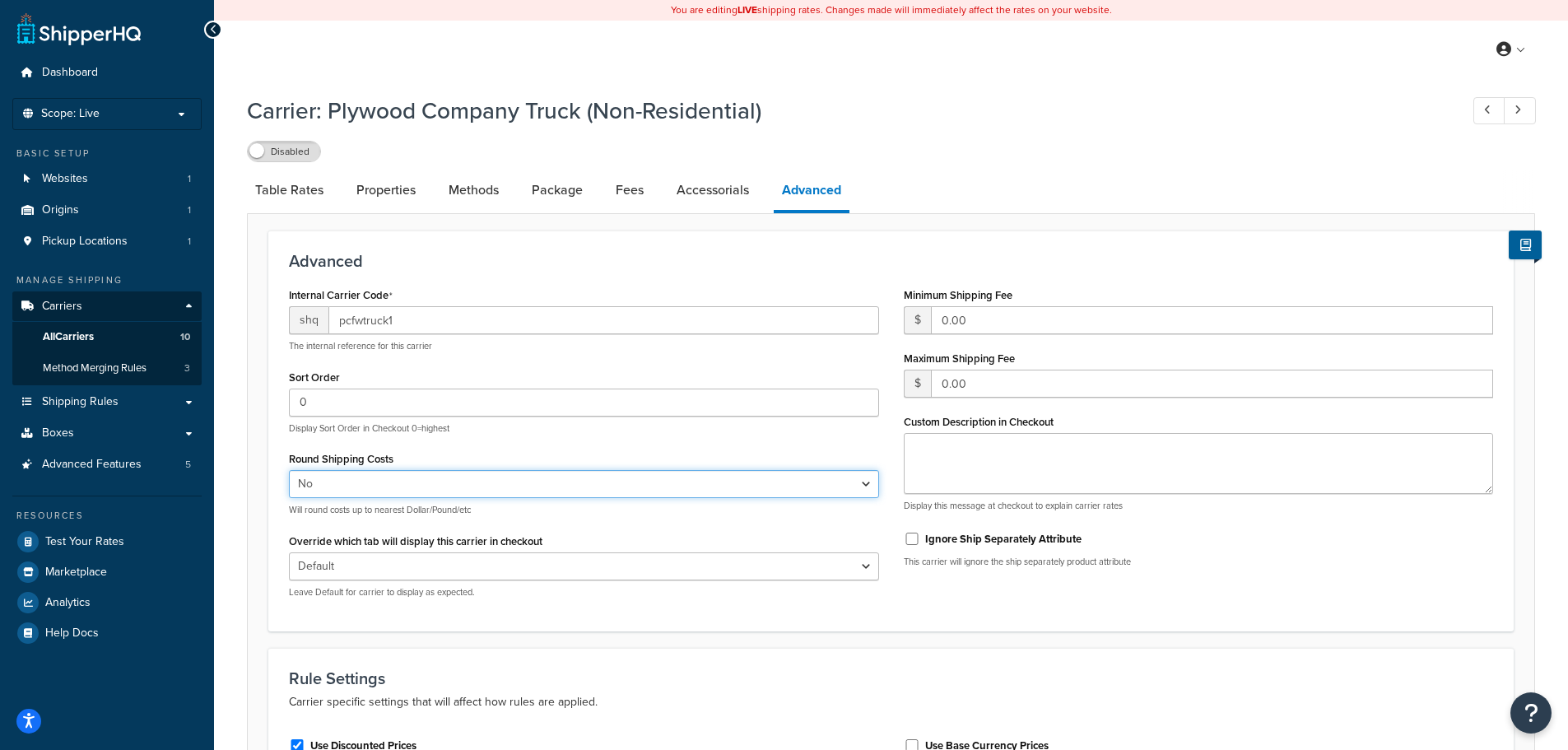
click at [511, 491] on select "Yes No" at bounding box center [584, 484] width 590 height 28
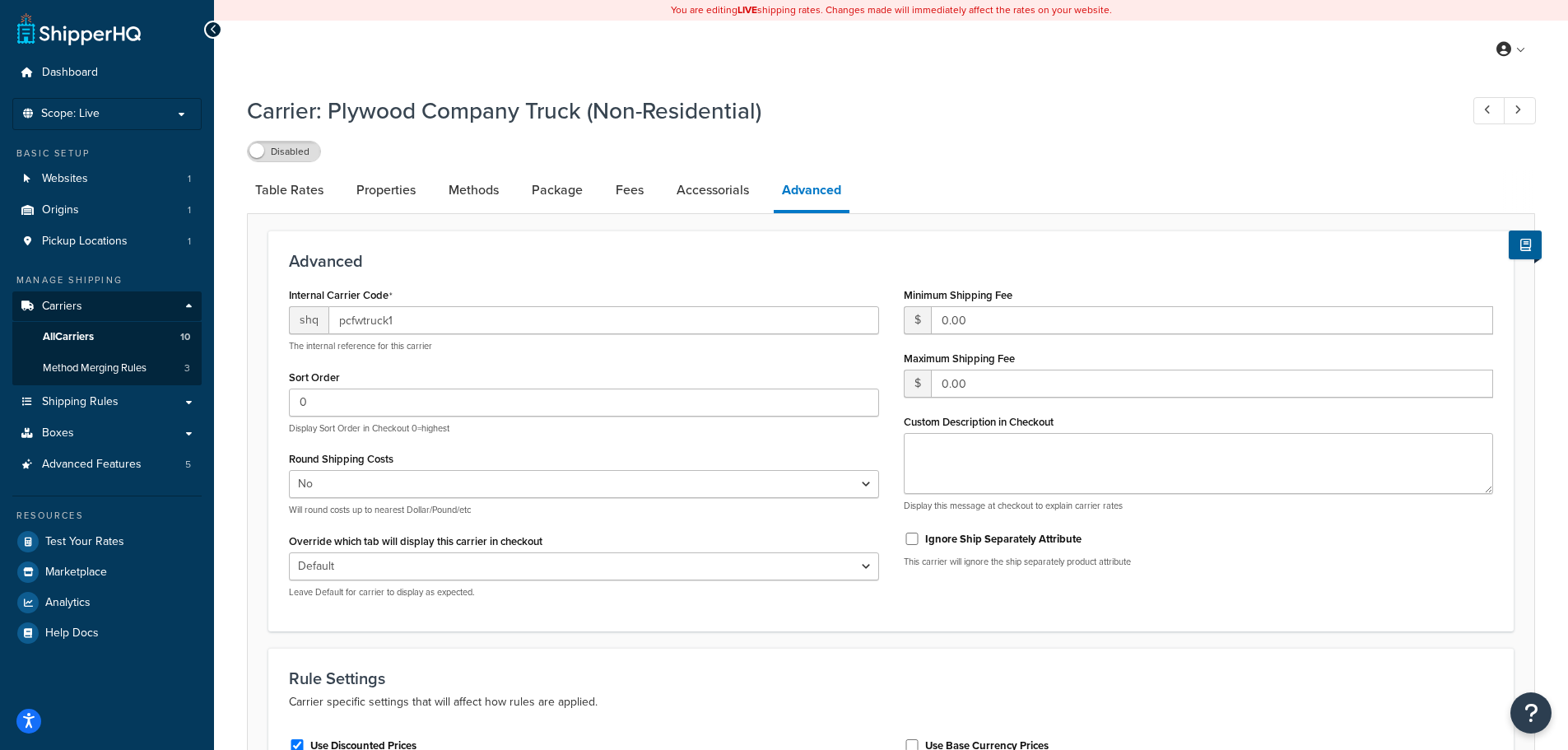
click at [496, 446] on div "Internal Carrier Code shq pcfwtruck1 The internal reference for this carrier So…" at bounding box center [584, 447] width 615 height 327
click at [540, 618] on div "Advanced Internal Carrier Code shq pcfwtruck1 The internal reference for this c…" at bounding box center [891, 430] width 1245 height 401
click at [309, 198] on link "Table Rates" at bounding box center [289, 190] width 85 height 40
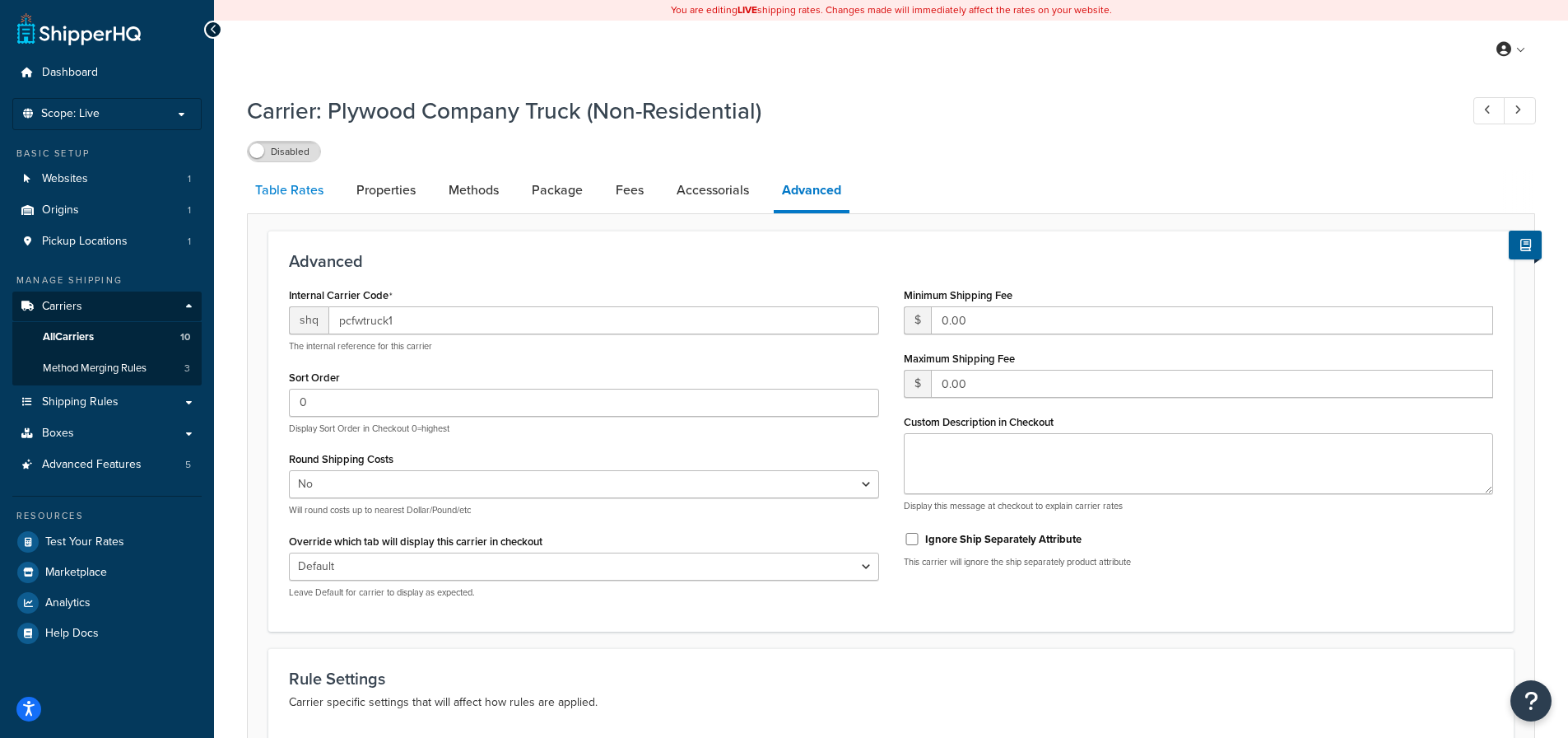
select select "25"
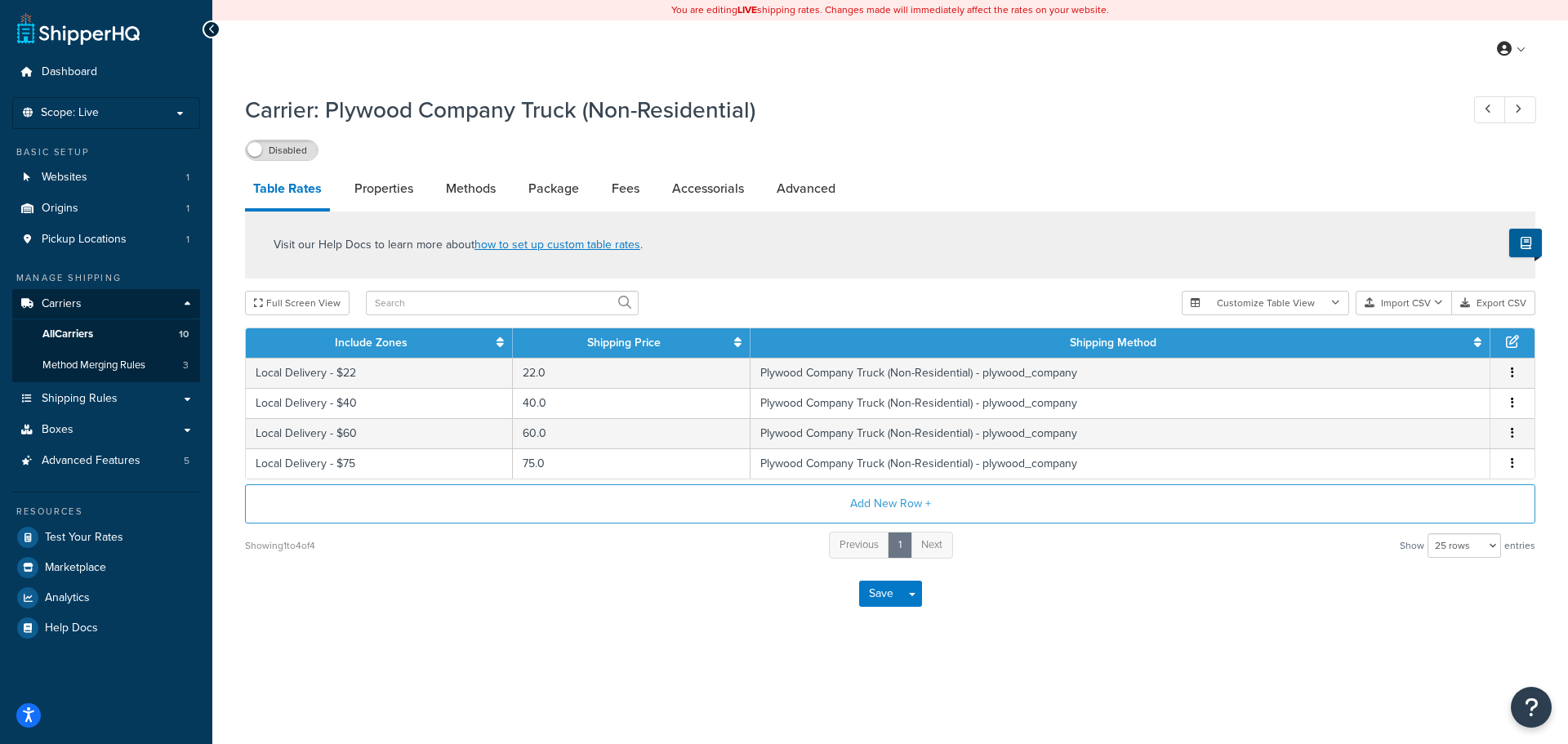
click at [223, 320] on div "Carrier: Plywood Company Truck (Non-Residential) Disabled Table Rates Propertie…" at bounding box center [890, 376] width 1356 height 582
click at [1510, 342] on icon at bounding box center [1512, 341] width 13 height 13
click at [1510, 341] on icon at bounding box center [1512, 341] width 13 height 13
click at [1510, 340] on icon at bounding box center [1512, 341] width 13 height 13
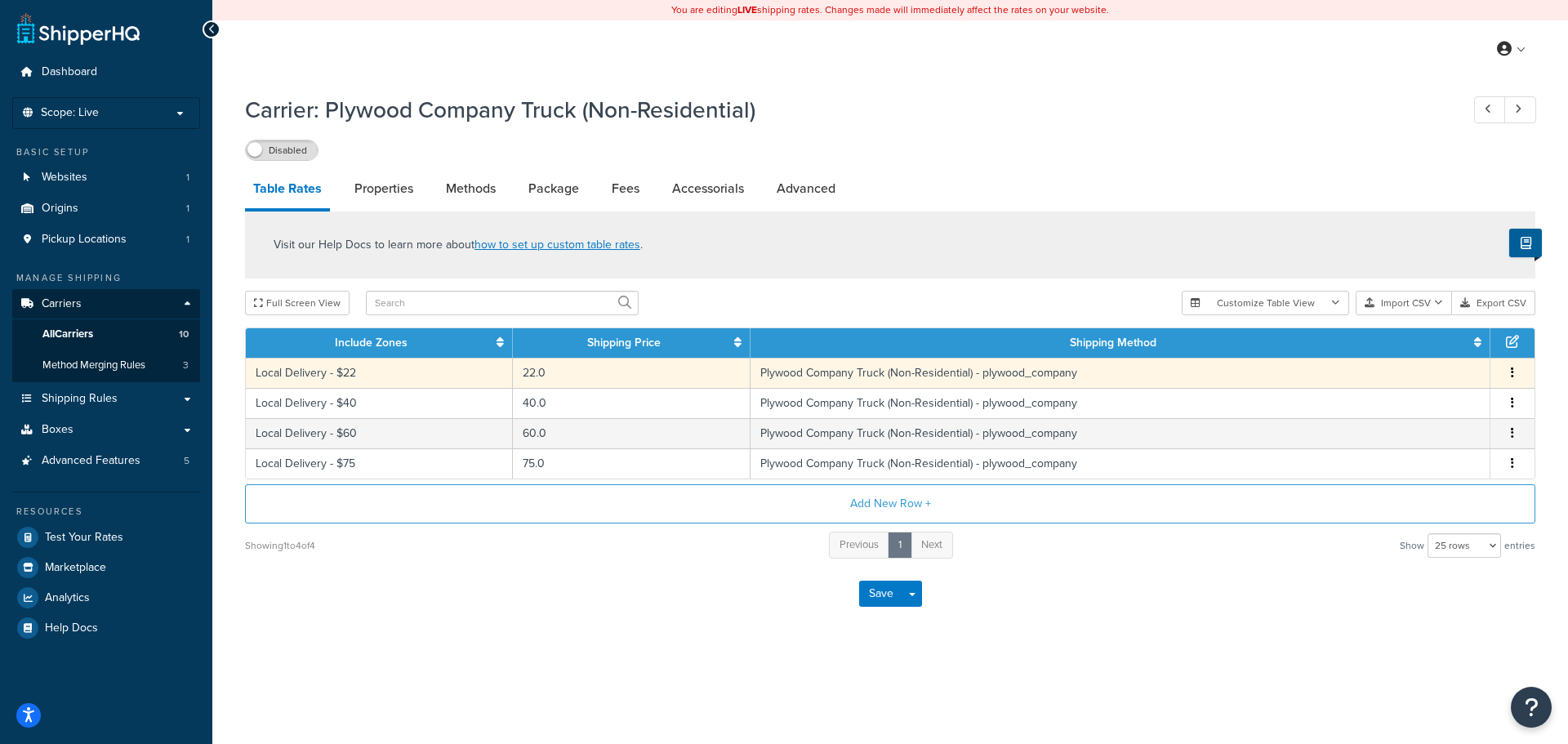
click at [1514, 369] on button "button" at bounding box center [1512, 373] width 13 height 18
click at [1443, 343] on div "Edit" at bounding box center [1429, 340] width 116 height 33
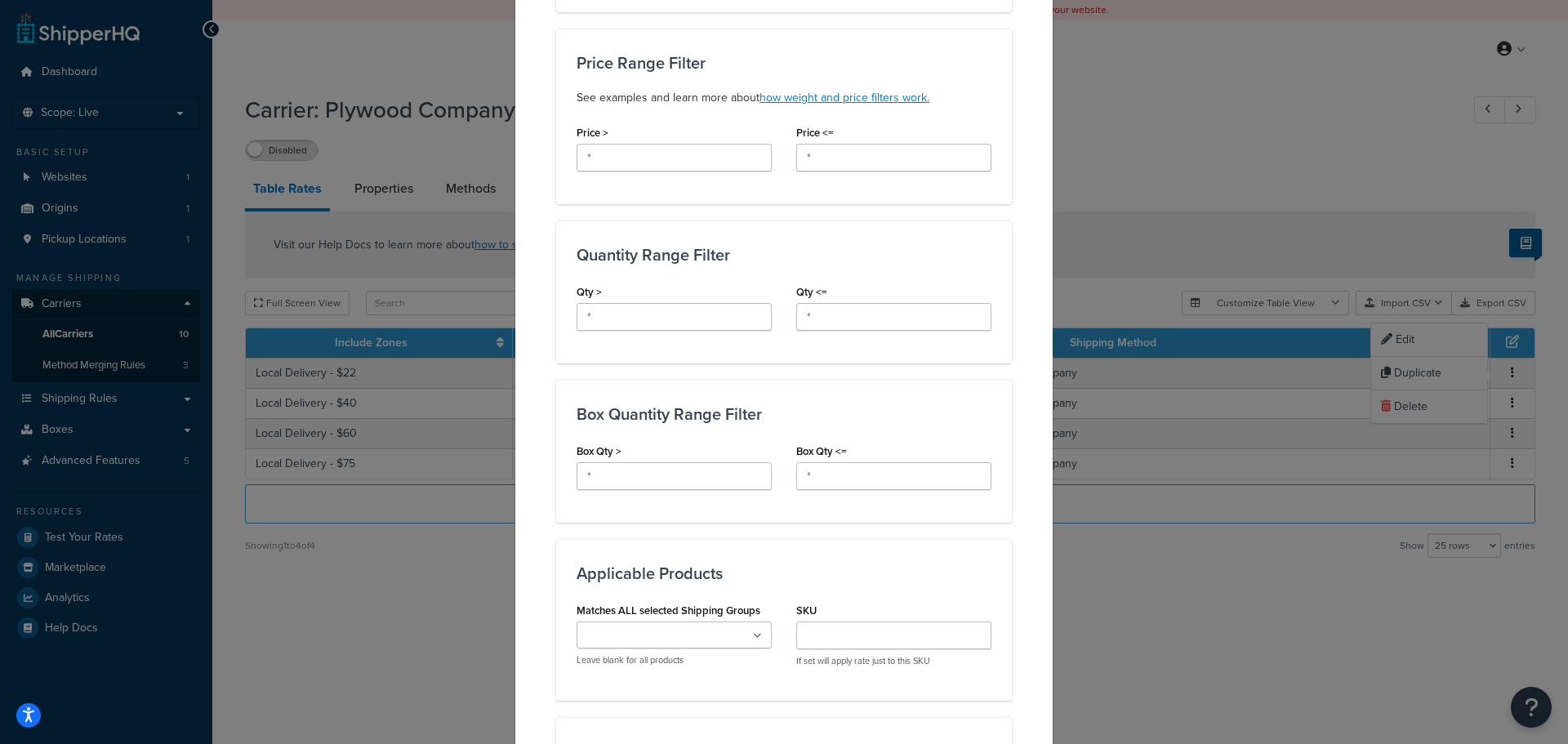
scroll to position [490, 0]
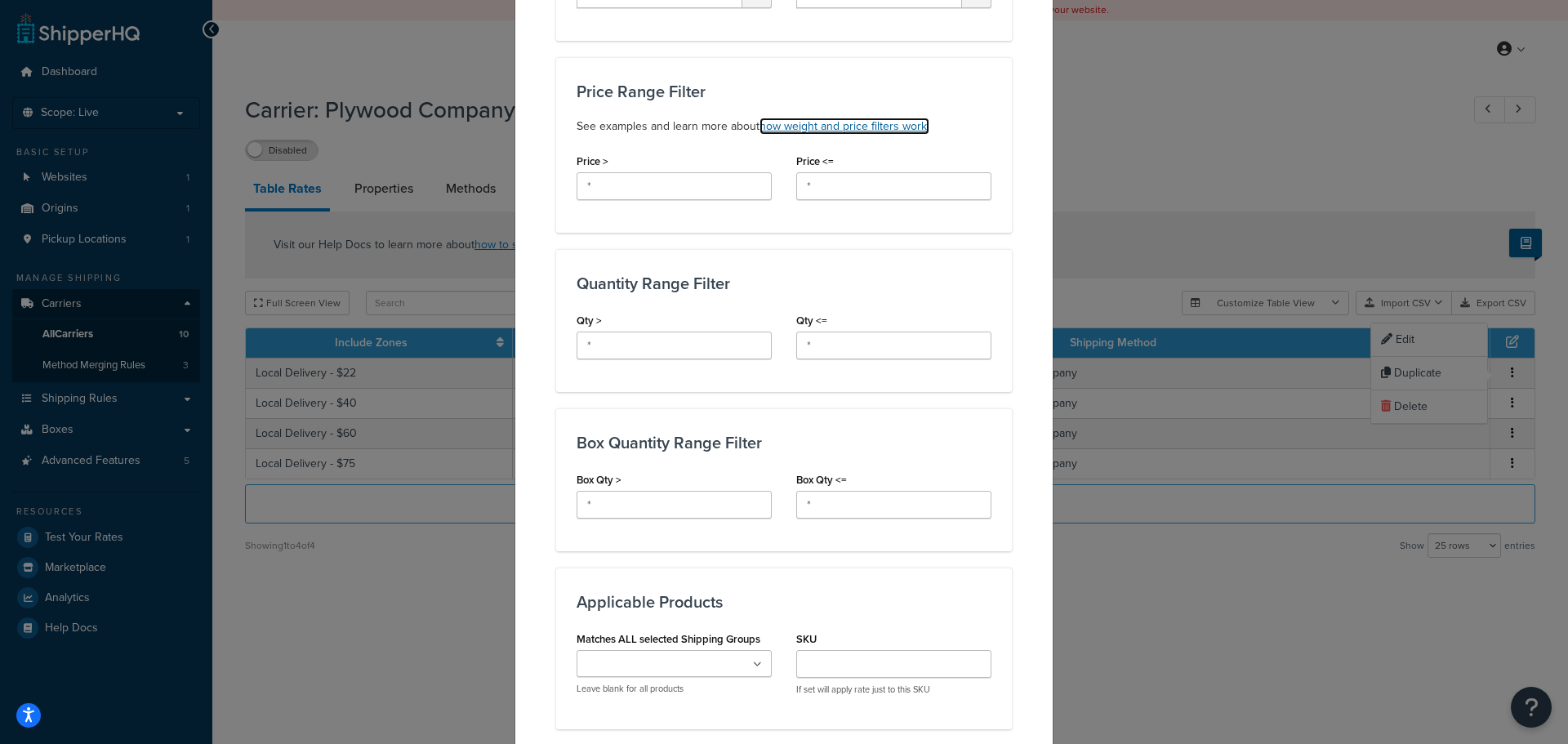
click at [832, 121] on link "how weight and price filters work." at bounding box center [844, 127] width 169 height 17
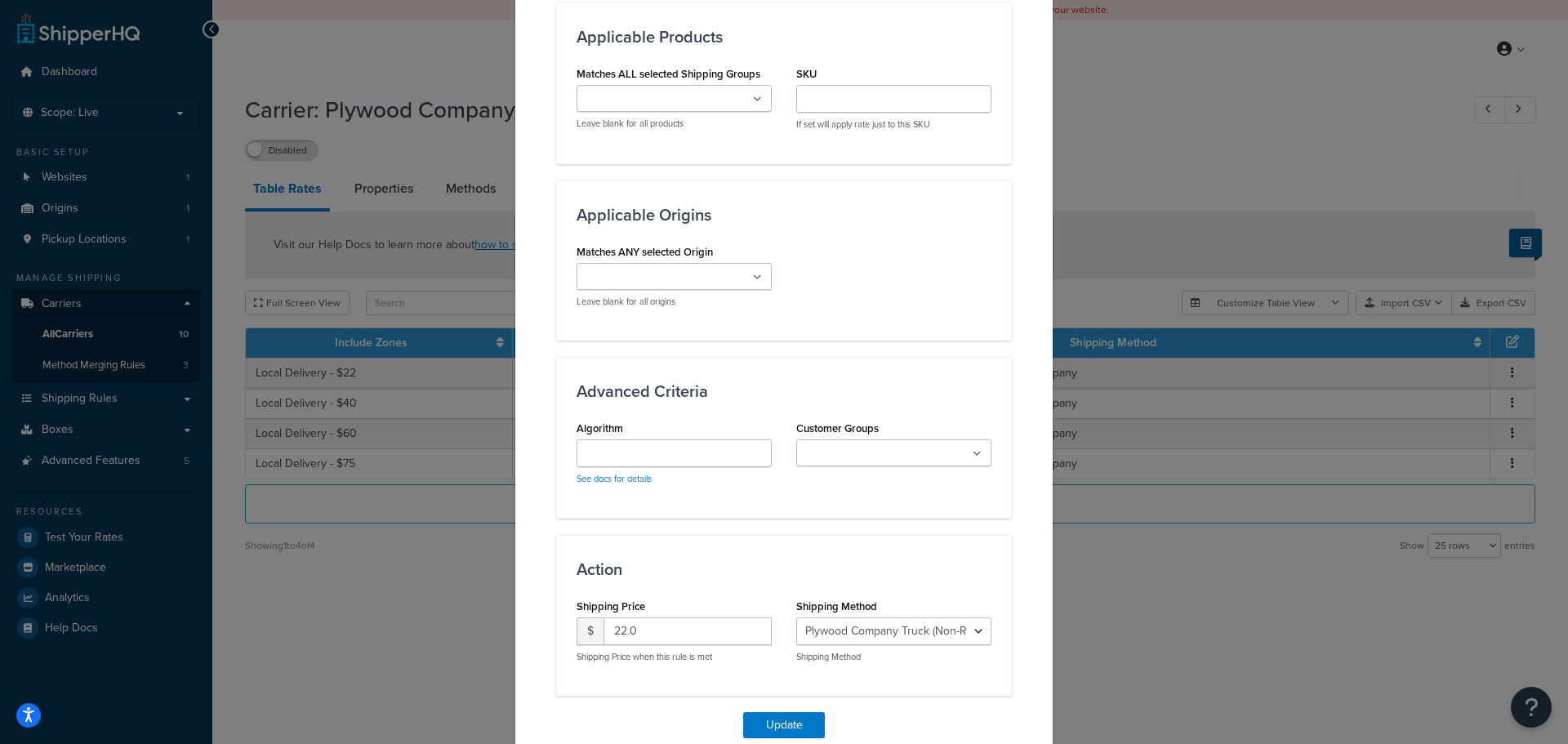
scroll to position [1061, 0]
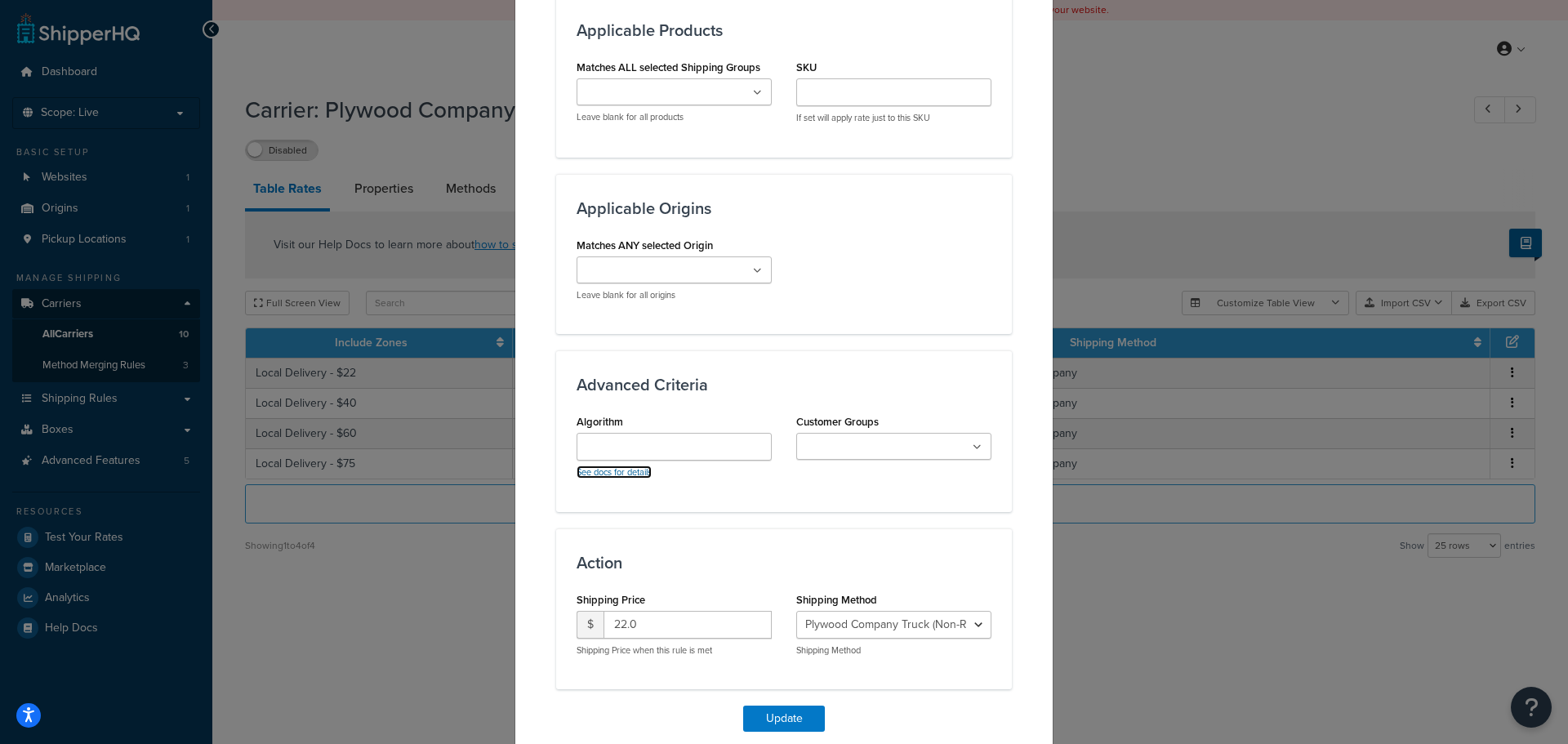
click at [630, 468] on link "See docs for details" at bounding box center [614, 472] width 75 height 13
click at [755, 272] on icon at bounding box center [758, 271] width 7 height 10
click at [755, 266] on icon at bounding box center [757, 271] width 9 height 10
click at [807, 307] on div "Matches ANY selected Origin PLYWOOD COMPANY OF [GEOGRAPHIC_DATA] Leave blank fo…" at bounding box center [784, 273] width 439 height 80
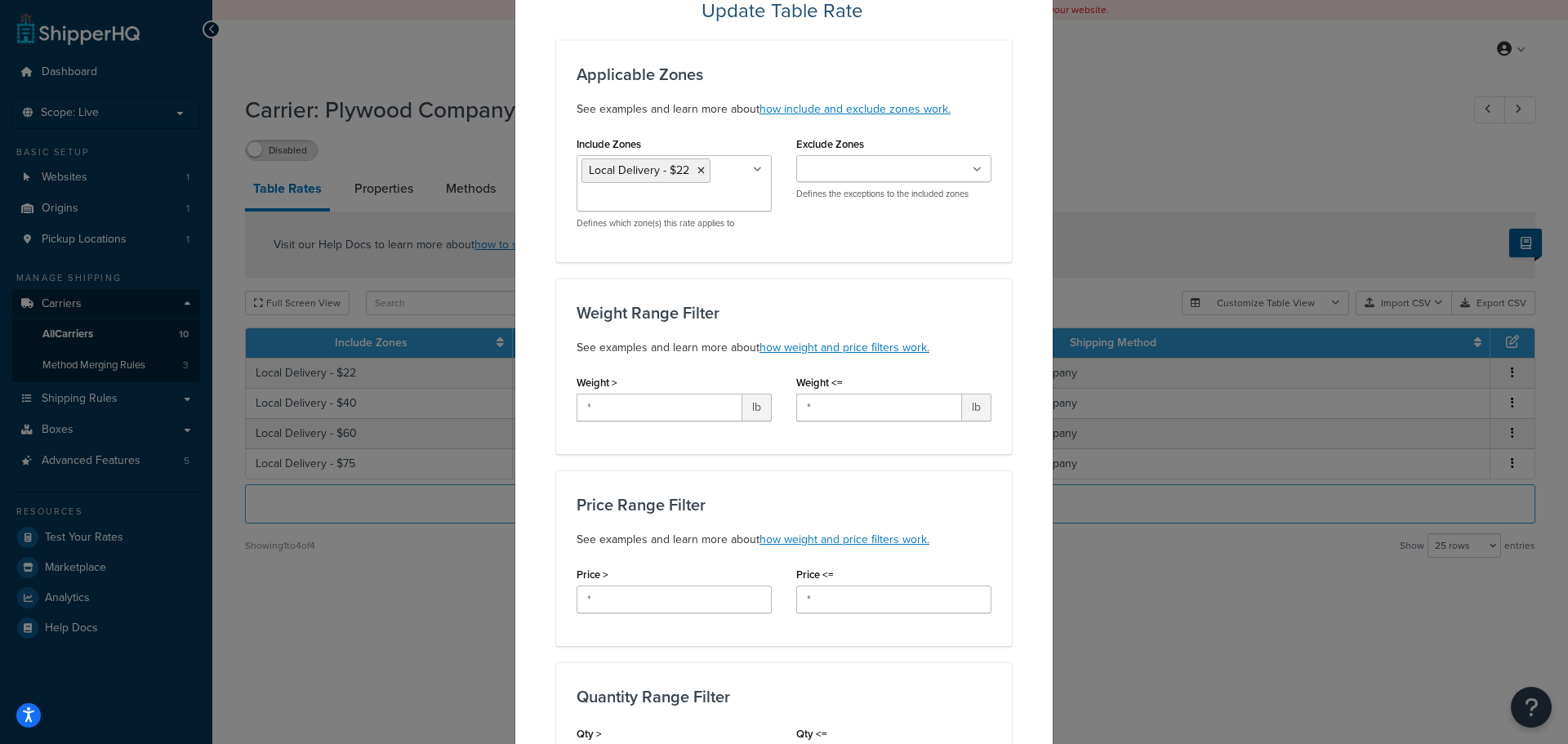
scroll to position [0, 0]
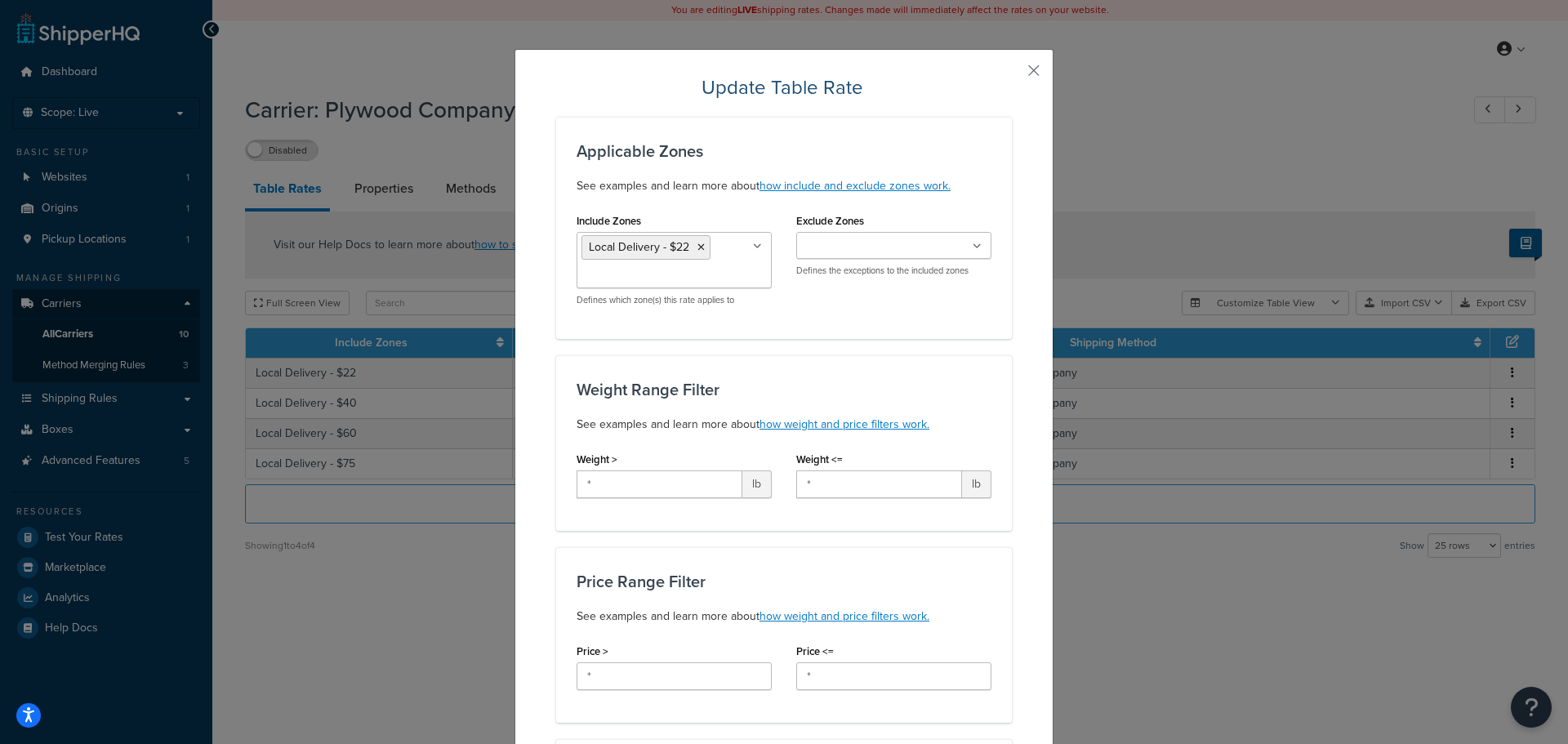
click at [1171, 122] on div "Update Table Rate Applicable Zones See examples and learn more about how includ…" at bounding box center [784, 372] width 1568 height 744
click at [1012, 74] on button "button" at bounding box center [1010, 76] width 4 height 4
click at [1218, 81] on div "Update Table Rate Applicable Zones See examples and learn more about how includ…" at bounding box center [784, 372] width 1568 height 744
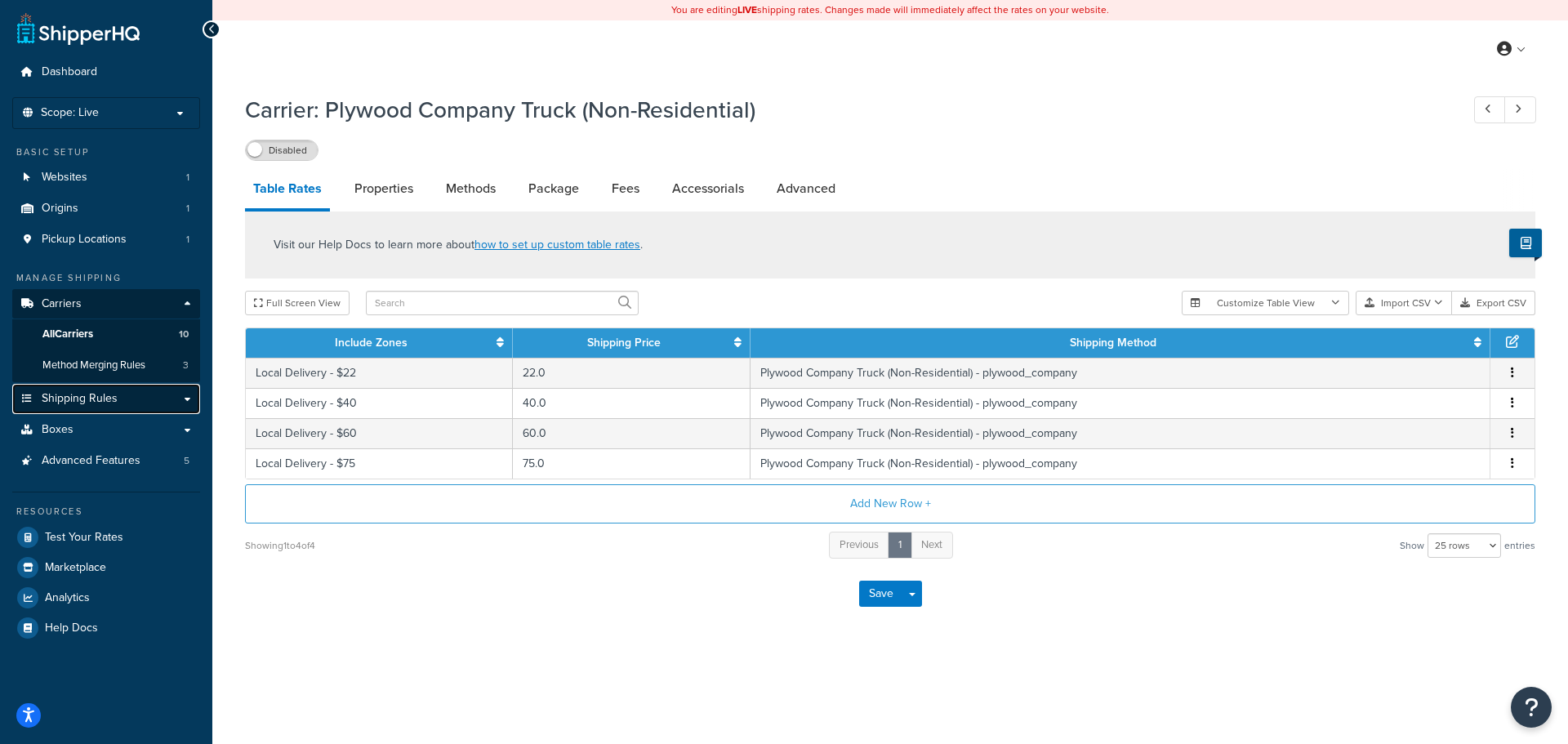
click at [125, 410] on link "Shipping Rules" at bounding box center [106, 398] width 188 height 31
